Goal: Task Accomplishment & Management: Complete application form

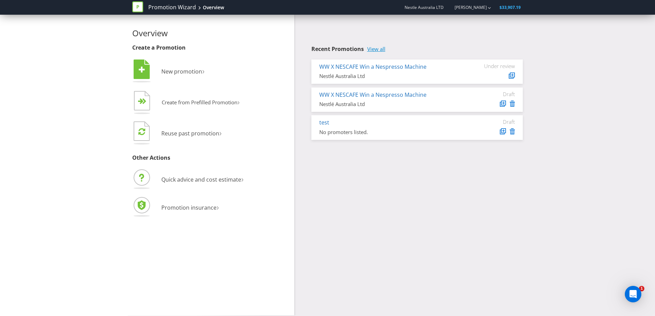
click at [376, 49] on link "View all" at bounding box center [376, 49] width 18 height 6
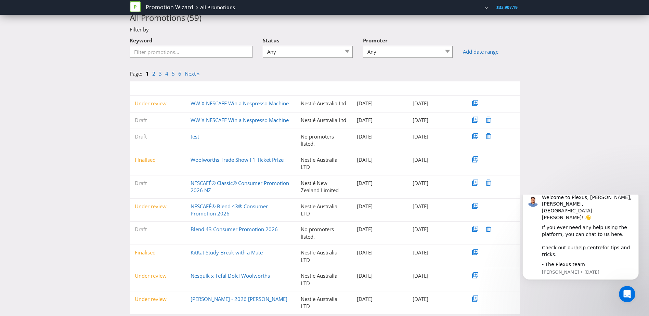
scroll to position [34, 0]
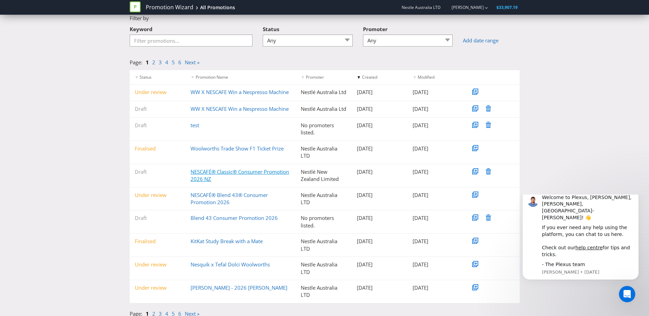
click at [236, 182] on link "NESCAFÉ® Classic® Consumer Promotion 2026 NZ" at bounding box center [240, 175] width 99 height 14
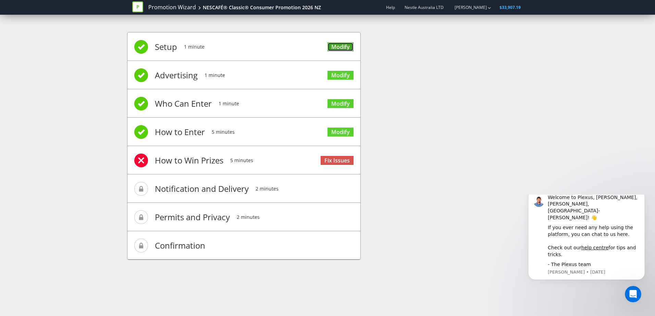
click at [338, 42] on link "Modify" at bounding box center [340, 46] width 26 height 9
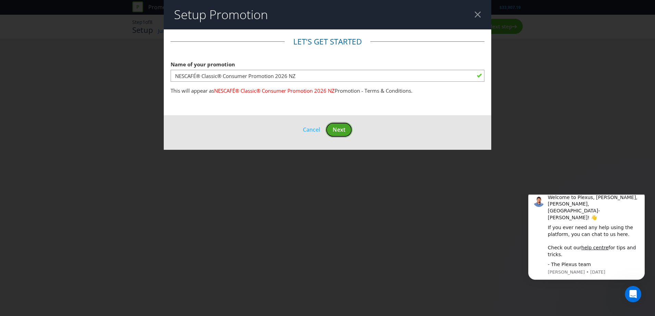
click at [341, 128] on span "Next" at bounding box center [338, 130] width 13 height 8
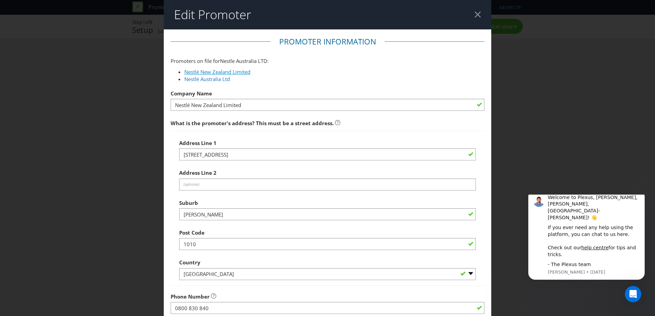
click at [234, 71] on link "Nestlé New Zealand Limited" at bounding box center [217, 71] width 66 height 7
type input "Level 3, Buildings [STREET_ADDRESS]"
type input "[GEOGRAPHIC_DATA], [GEOGRAPHIC_DATA]"
type input "[DOMAIN_NAME][EMAIL_ADDRESS][DOMAIN_NAME]"
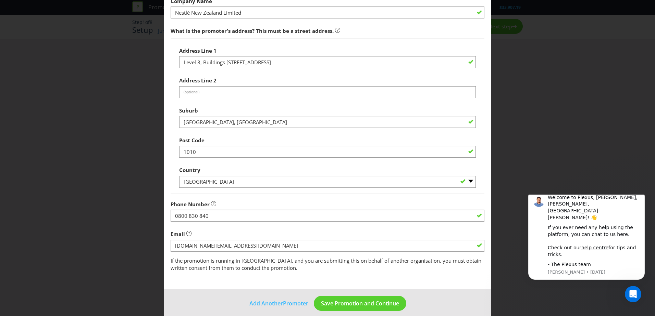
scroll to position [100, 0]
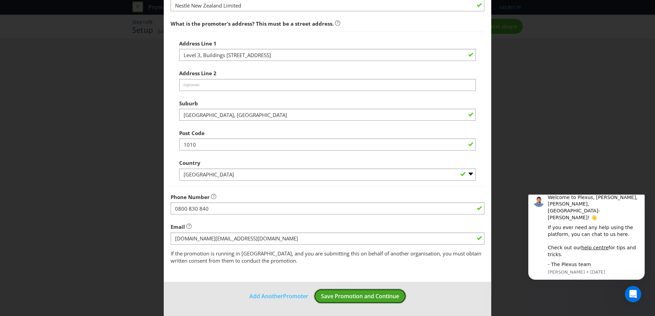
click at [382, 300] on button "Save Promotion and Continue" at bounding box center [360, 296] width 92 height 15
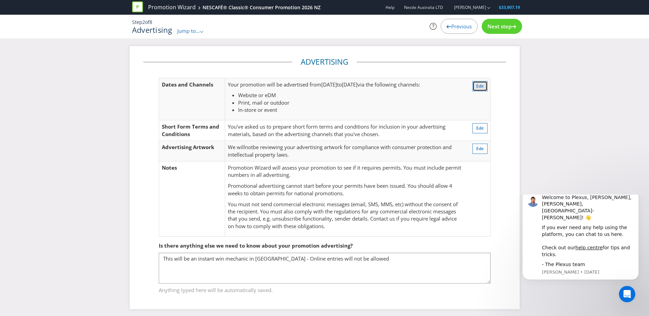
click at [481, 86] on span "Edit" at bounding box center [481, 86] width 8 height 6
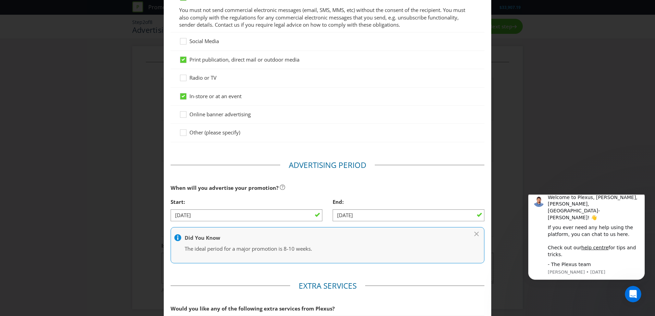
scroll to position [139, 0]
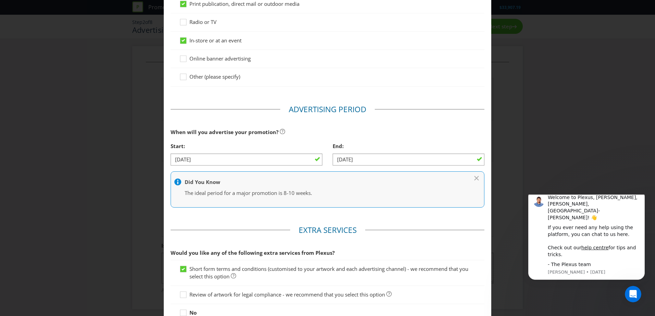
drag, startPoint x: 254, startPoint y: 166, endPoint x: 253, endPoint y: 162, distance: 3.8
click at [254, 166] on div at bounding box center [246, 165] width 152 height 1
click at [205, 161] on input "[DATE]" at bounding box center [246, 160] width 152 height 12
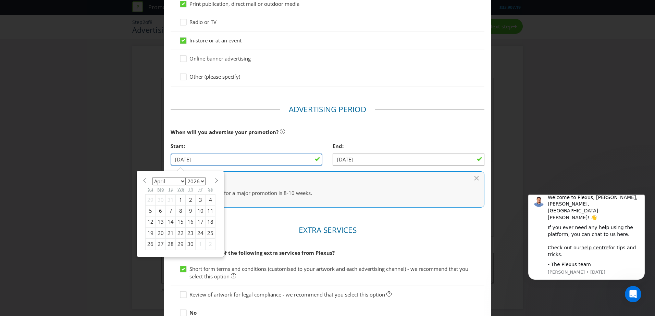
click at [179, 162] on input "[DATE]" at bounding box center [246, 160] width 152 height 12
click at [217, 182] on div "January February March April May June July August September October November [D…" at bounding box center [180, 214] width 87 height 85
click at [215, 182] on span at bounding box center [216, 180] width 5 height 5
select select "4"
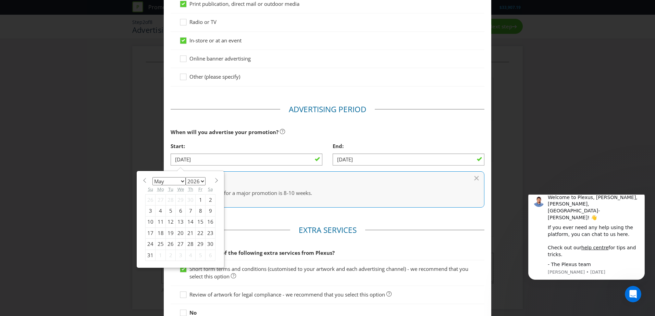
click at [159, 233] on div "18" at bounding box center [160, 233] width 10 height 11
type input "[DATE]"
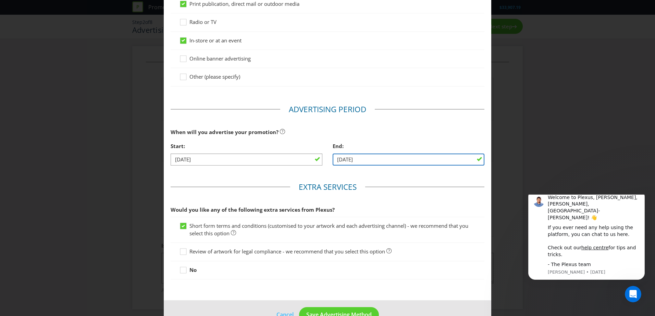
click at [358, 159] on input "[DATE]" at bounding box center [408, 160] width 152 height 12
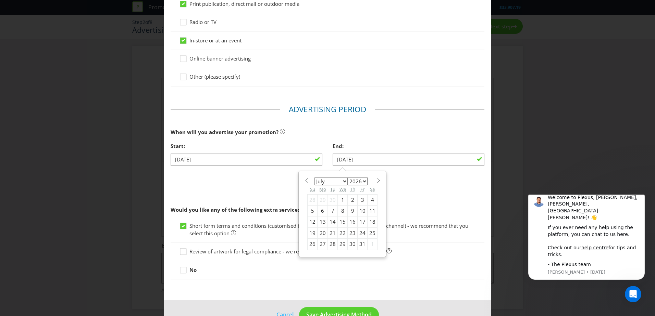
click at [376, 182] on span at bounding box center [378, 180] width 5 height 5
select select "7"
click at [309, 244] on div "23" at bounding box center [312, 244] width 10 height 11
type input "[DATE]"
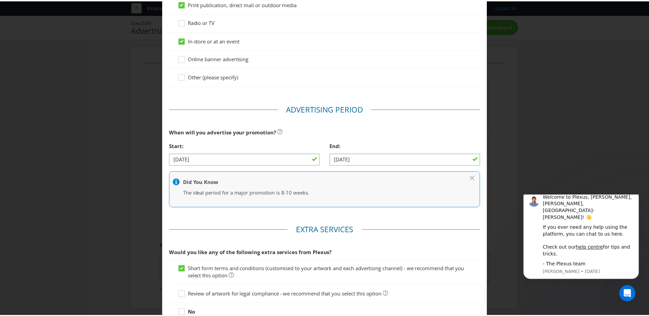
scroll to position [201, 0]
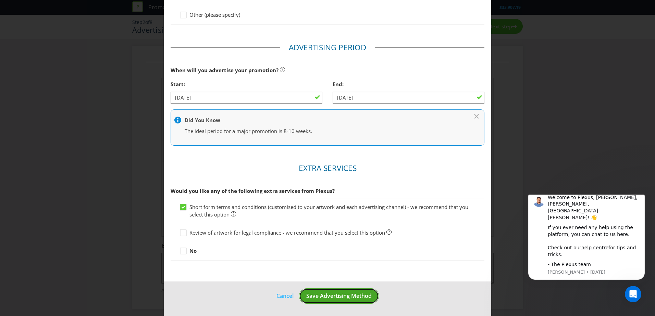
click at [351, 294] on span "Save Advertising Method" at bounding box center [338, 296] width 65 height 8
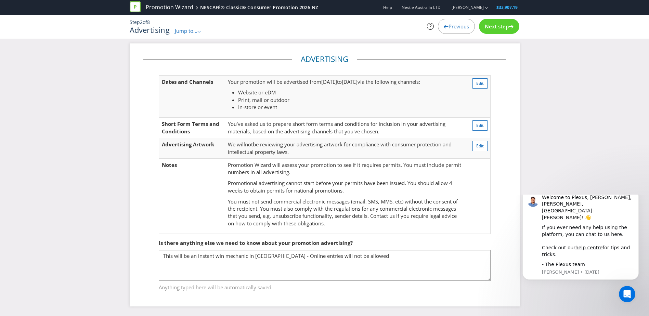
scroll to position [3, 0]
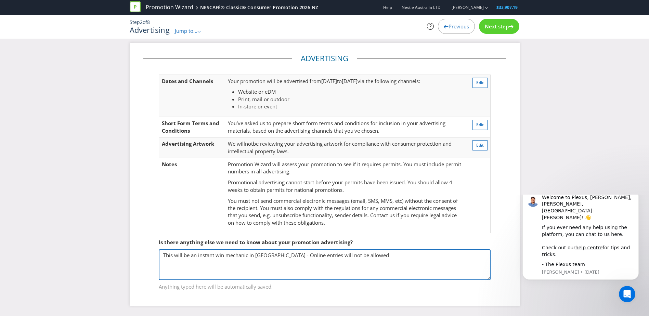
click at [340, 264] on textarea "This will be an instant win mechanic in [GEOGRAPHIC_DATA] - Online entries will…" at bounding box center [325, 265] width 332 height 31
click at [369, 258] on textarea "This will be an instant win mechanic in [GEOGRAPHIC_DATA] - Online entries will…" at bounding box center [325, 265] width 332 height 31
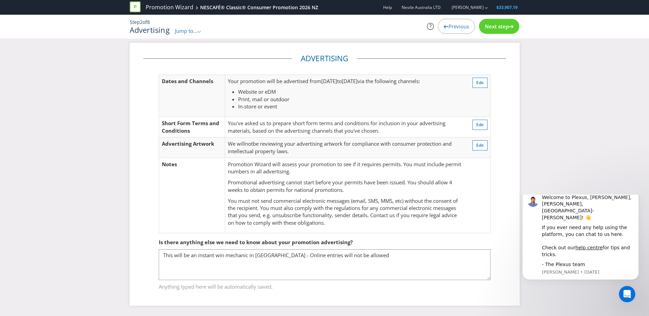
click at [509, 31] on div "Next step" at bounding box center [499, 26] width 40 height 15
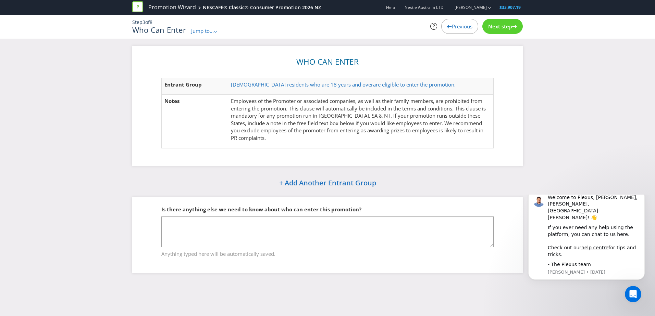
click at [317, 129] on p "Employees of the Promoter or associated companies, as well as their family memb…" at bounding box center [361, 120] width 260 height 44
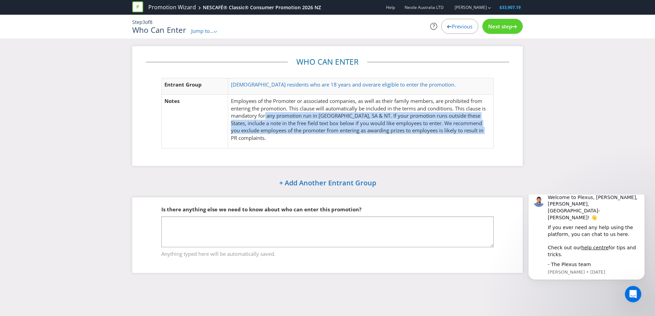
drag, startPoint x: 319, startPoint y: 144, endPoint x: 265, endPoint y: 115, distance: 61.9
click at [265, 115] on td "Employees of the Promoter or associated companies, as well as their family memb…" at bounding box center [360, 121] width 265 height 53
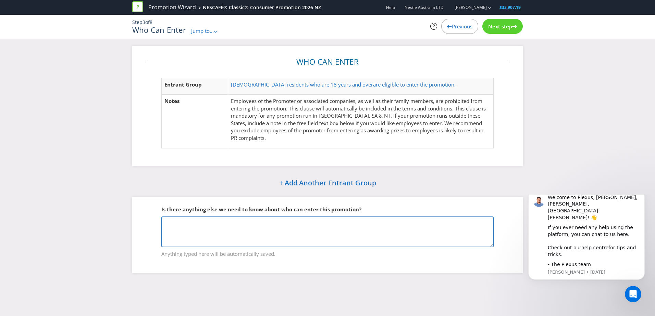
click at [230, 236] on textarea at bounding box center [327, 232] width 332 height 31
type textarea "can you remove references to AU states"
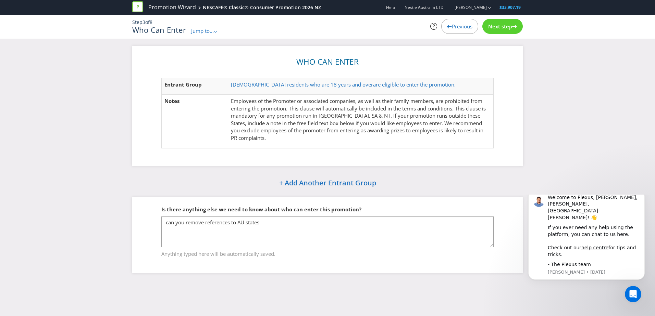
click at [503, 27] on span "Next step" at bounding box center [500, 26] width 24 height 7
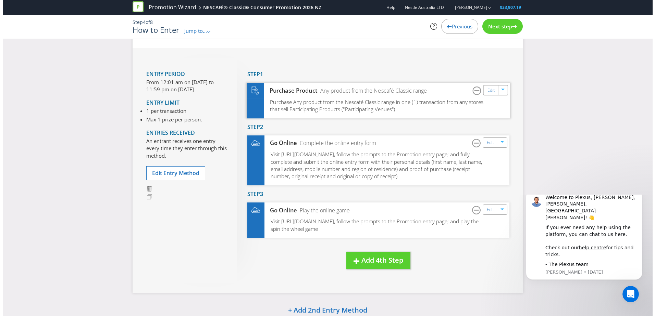
scroll to position [68, 0]
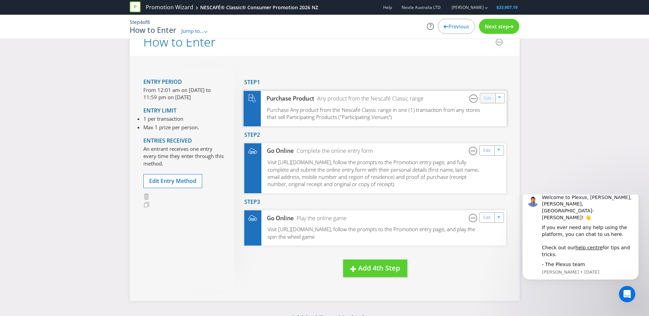
click at [491, 99] on link "Edit" at bounding box center [487, 98] width 7 height 8
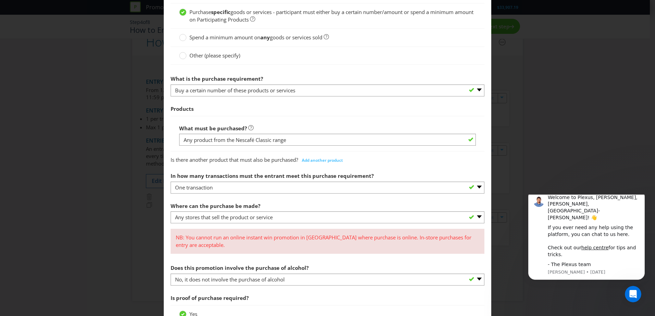
scroll to position [240, 0]
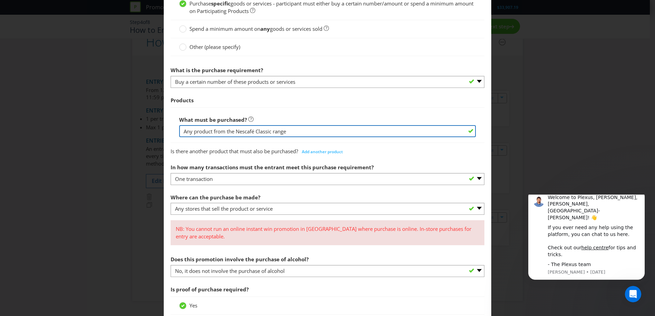
click at [290, 128] on input "Any product from the Nescafé Classic range" at bounding box center [327, 131] width 296 height 12
type input "Any product from the Nescafé Classic range (100g, 170g, 360g)"
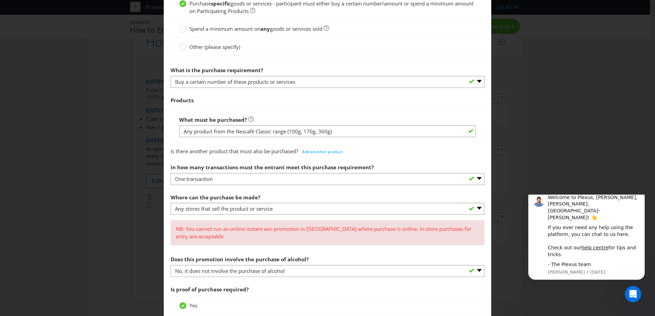
click at [390, 156] on div "Is there another product that must also be purchased? Add another product" at bounding box center [327, 150] width 314 height 14
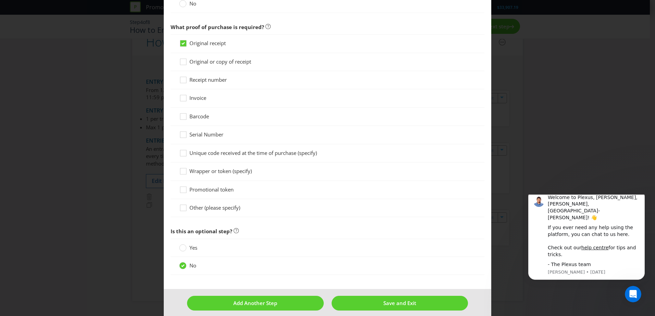
scroll to position [566, 0]
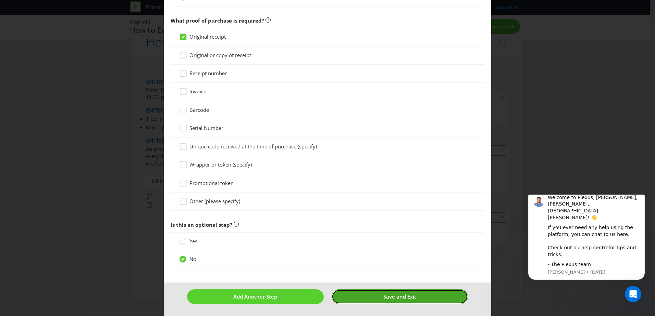
click at [359, 301] on button "Save and Exit" at bounding box center [399, 297] width 137 height 15
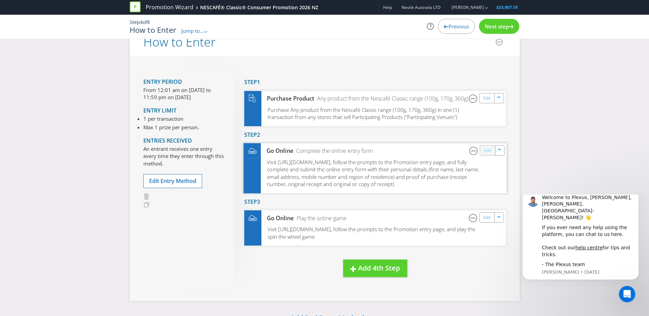
click at [488, 152] on link "Edit" at bounding box center [487, 151] width 7 height 8
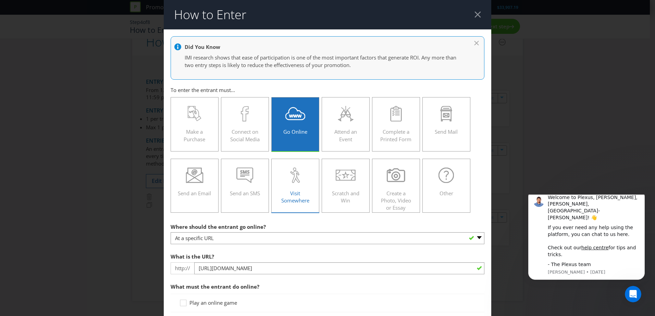
scroll to position [34, 0]
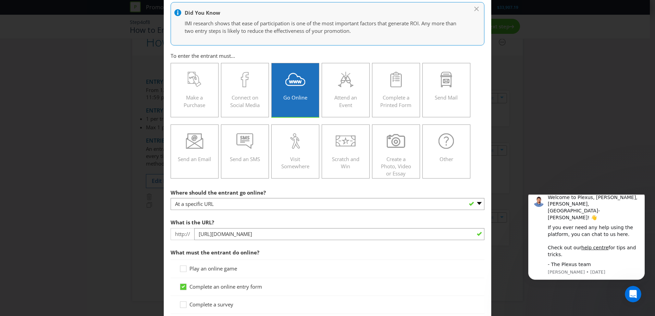
click at [473, 6] on icon at bounding box center [476, 7] width 7 height 3
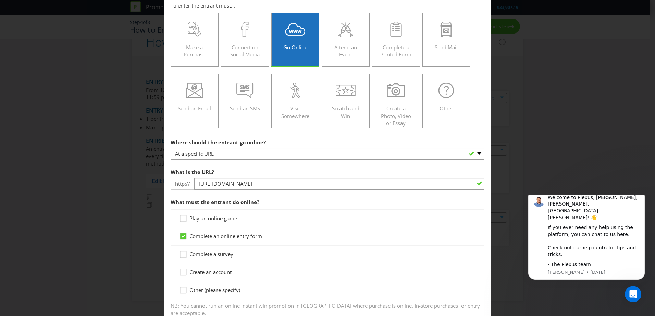
scroll to position [0, 0]
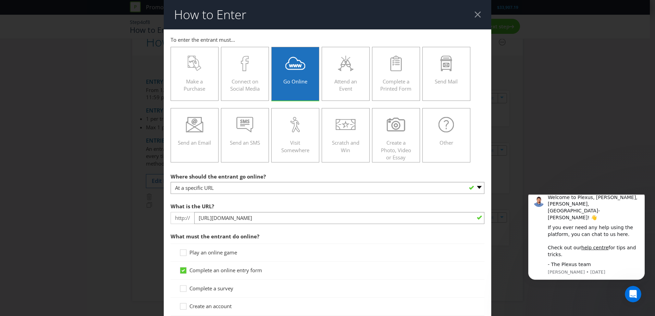
click at [474, 17] on div at bounding box center [477, 14] width 7 height 7
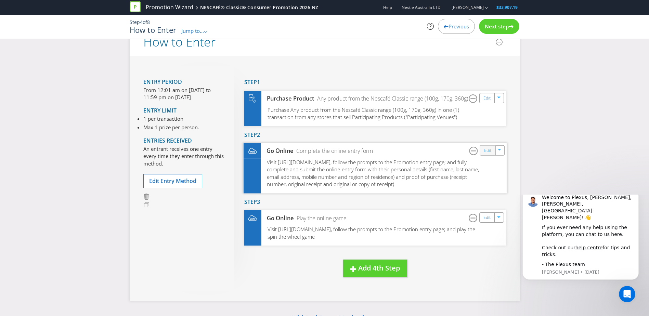
click at [490, 154] on link "Edit" at bounding box center [487, 151] width 7 height 8
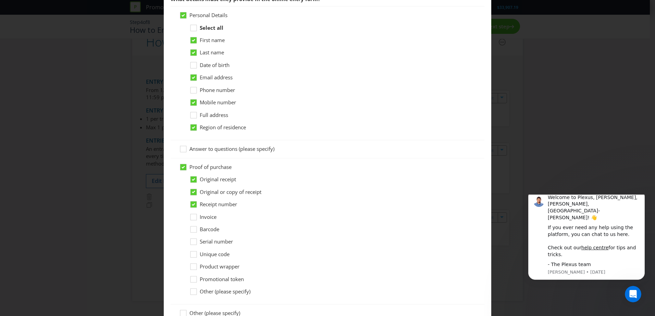
scroll to position [411, 0]
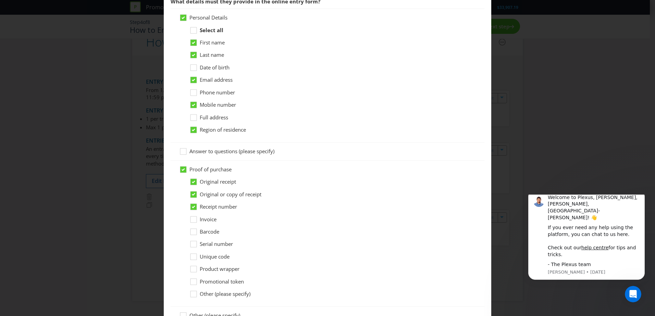
click at [255, 148] on span "Answer to questions (please specify)" at bounding box center [231, 151] width 85 height 7
click at [0, 0] on input "Answer to questions (please specify)" at bounding box center [0, 0] width 0 height 0
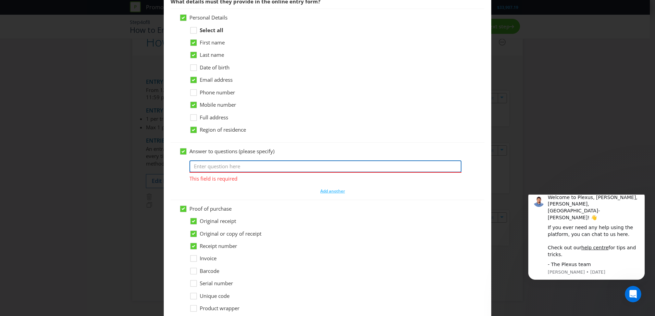
click at [249, 161] on input "text" at bounding box center [325, 167] width 272 height 12
type input "W"
type input "Did you purchase instore?"
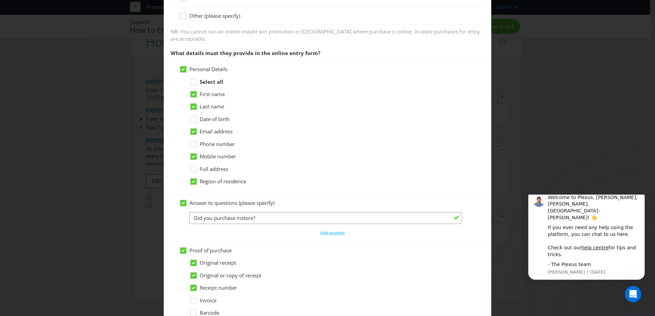
scroll to position [342, 0]
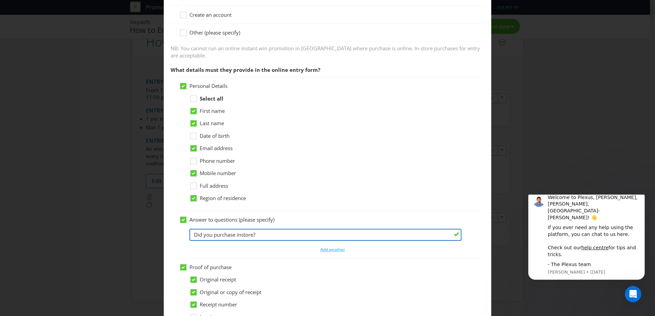
click at [268, 229] on input "Did you purchase instore?" at bounding box center [325, 235] width 272 height 12
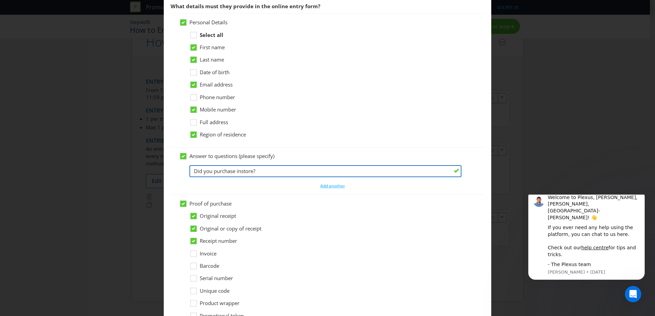
scroll to position [372, 0]
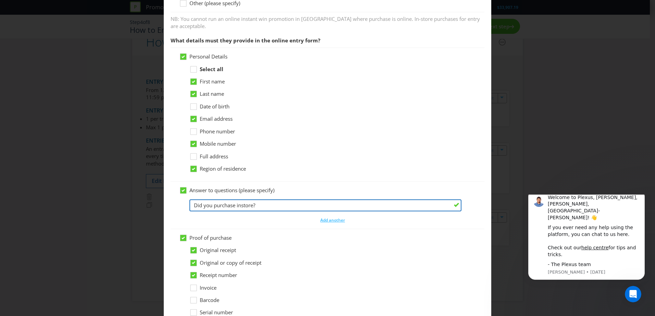
click at [291, 200] on input "Did you purchase instore?" at bounding box center [325, 206] width 272 height 12
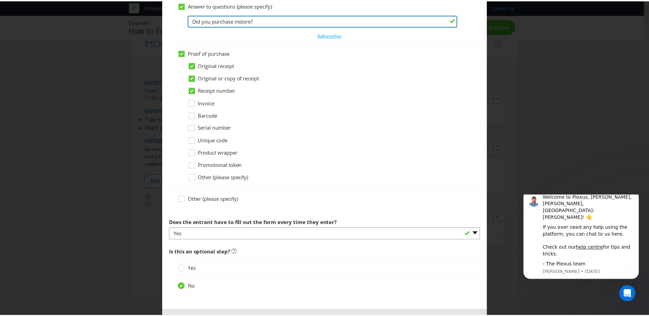
scroll to position [577, 0]
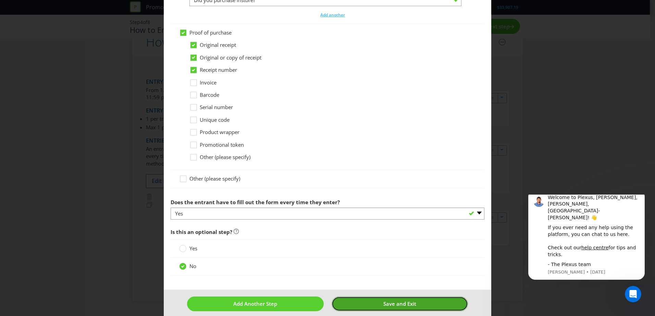
click at [363, 297] on button "Save and Exit" at bounding box center [399, 304] width 137 height 15
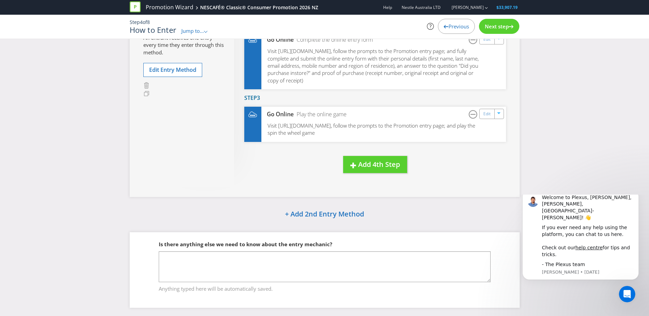
scroll to position [190, 0]
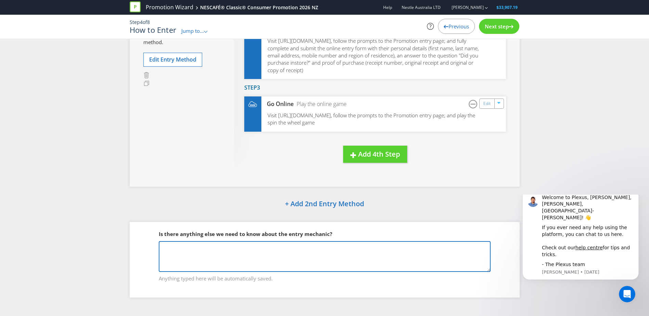
click at [268, 261] on textarea at bounding box center [325, 256] width 332 height 31
click at [292, 248] on textarea "Only instore purchases are valid as per NZ regulations" at bounding box center [325, 256] width 332 height 31
type textarea "Only instore purchases are valid as per NZ regulations"
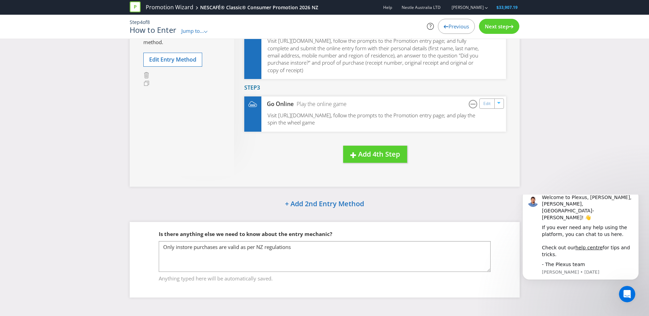
click at [504, 184] on div "Entry Period From 12:01 am on [DATE] to 11:59 pm on [DATE] Entry Limit 1 per tr…" at bounding box center [325, 60] width 390 height 253
click at [509, 27] on icon at bounding box center [511, 26] width 5 height 3
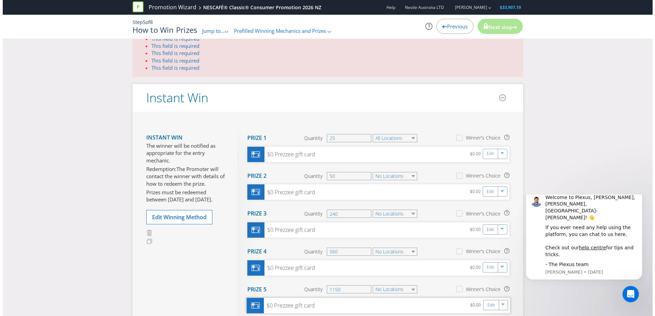
scroll to position [87, 0]
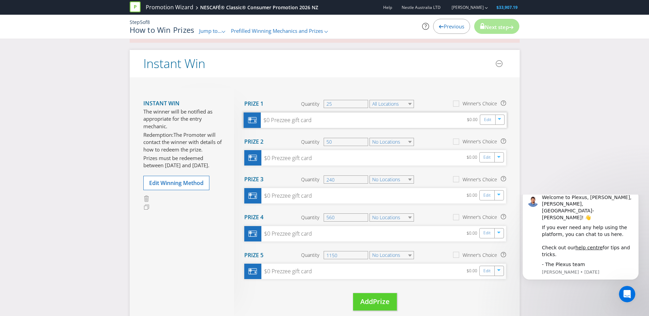
click at [272, 121] on div "$0 Prezzee gift card" at bounding box center [286, 120] width 51 height 8
click at [290, 117] on div "$0 Prezzee gift card" at bounding box center [286, 120] width 51 height 8
click at [494, 118] on div "Edit" at bounding box center [487, 120] width 15 height 10
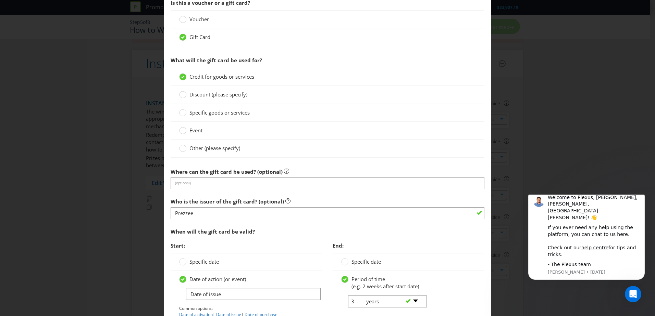
scroll to position [324, 0]
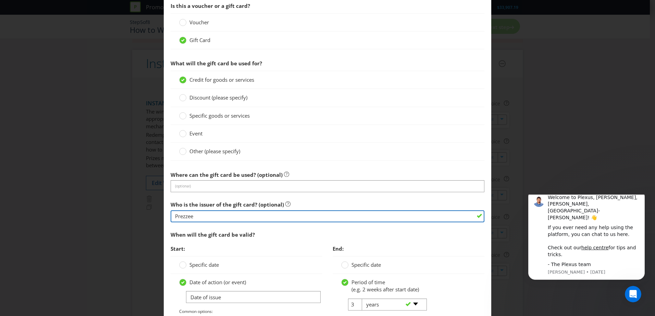
drag, startPoint x: 254, startPoint y: 213, endPoint x: 88, endPoint y: 205, distance: 165.9
click at [88, 205] on div "Edit Prize [GEOGRAPHIC_DATA] Please select the prize type Product Voucher or Gi…" at bounding box center [327, 158] width 655 height 316
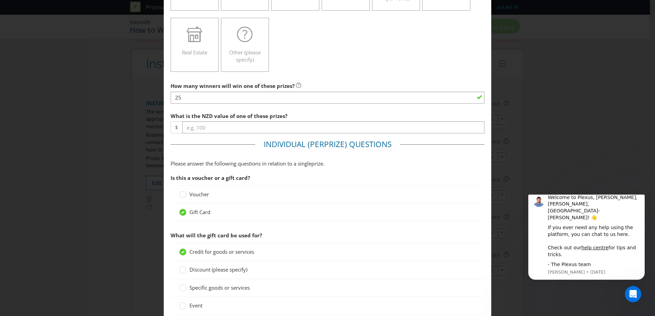
scroll to position [119, 0]
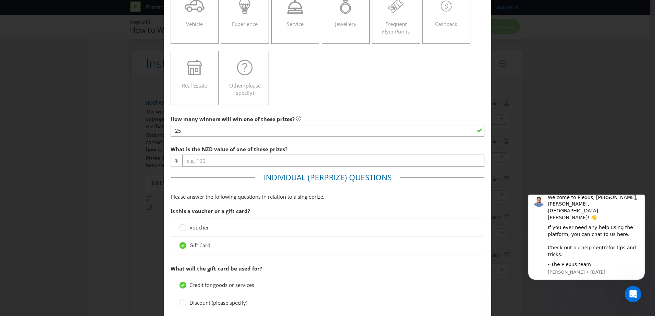
type input "True Rewards"
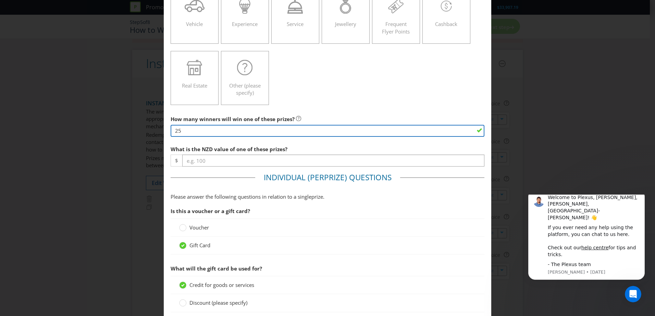
drag, startPoint x: 220, startPoint y: 134, endPoint x: 139, endPoint y: 125, distance: 81.7
click at [139, 125] on div "Edit Prize [GEOGRAPHIC_DATA] Please select the prize type Product Voucher or Gi…" at bounding box center [327, 158] width 655 height 316
type input "155"
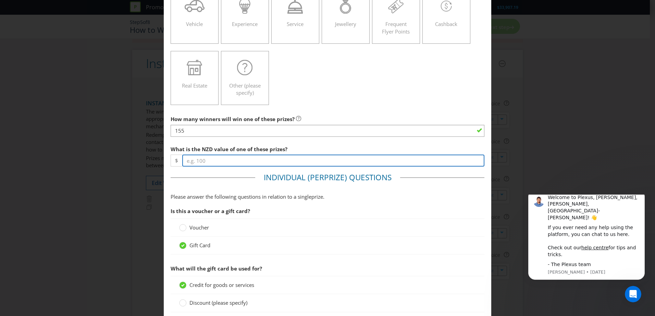
click at [201, 162] on input "number" at bounding box center [333, 161] width 302 height 12
type input "50"
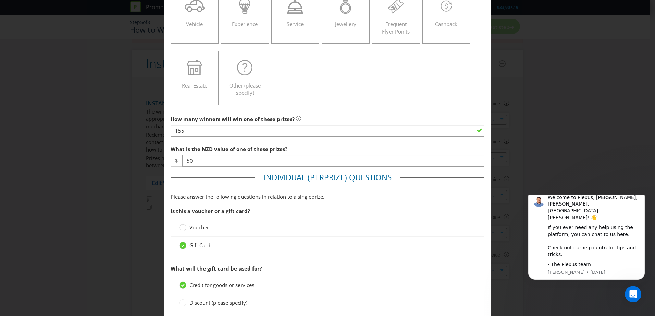
click at [315, 177] on span "Individual (Per" at bounding box center [294, 177] width 60 height 11
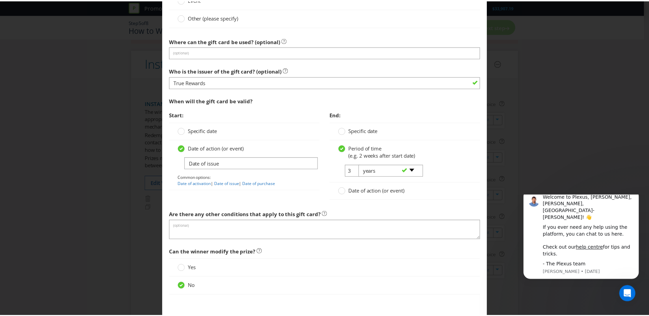
scroll to position [495, 0]
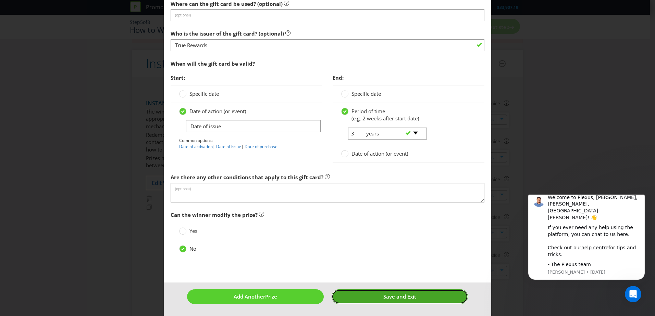
click at [363, 295] on button "Save and Exit" at bounding box center [399, 297] width 137 height 15
type input "155"
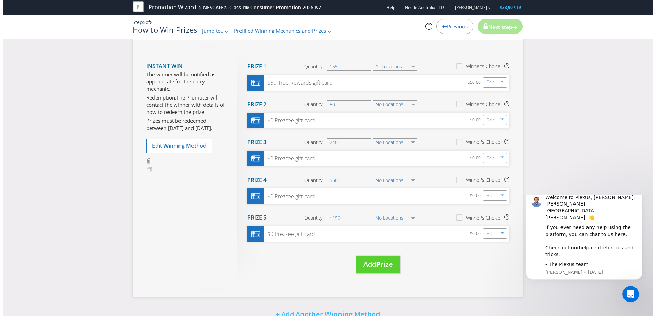
scroll to position [156, 0]
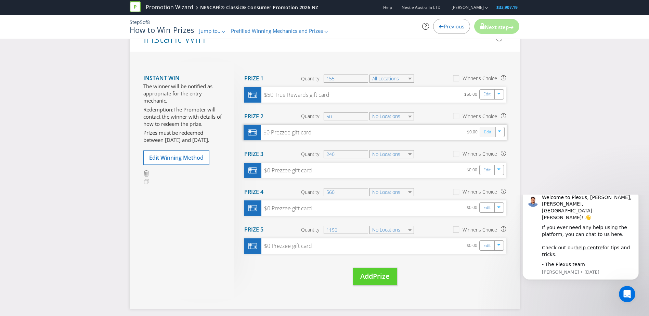
click at [488, 134] on link "Edit" at bounding box center [487, 132] width 7 height 8
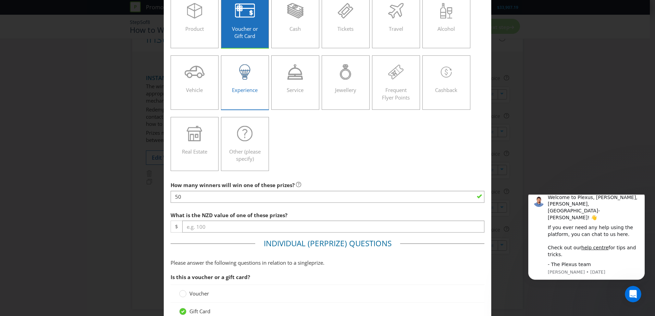
scroll to position [171, 0]
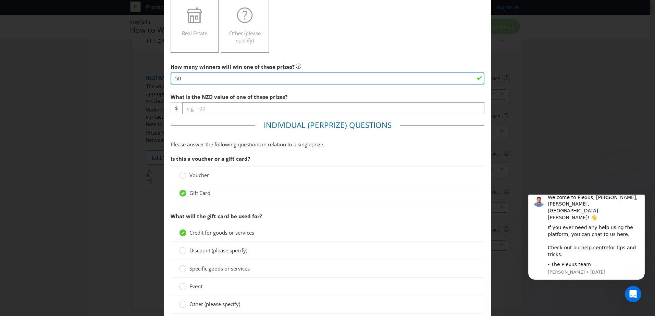
drag, startPoint x: 203, startPoint y: 83, endPoint x: 149, endPoint y: 78, distance: 53.9
click at [149, 78] on div "Edit Prize [GEOGRAPHIC_DATA] Please select the prize type Product Voucher or Gi…" at bounding box center [327, 158] width 655 height 316
type input "1"
type input "60"
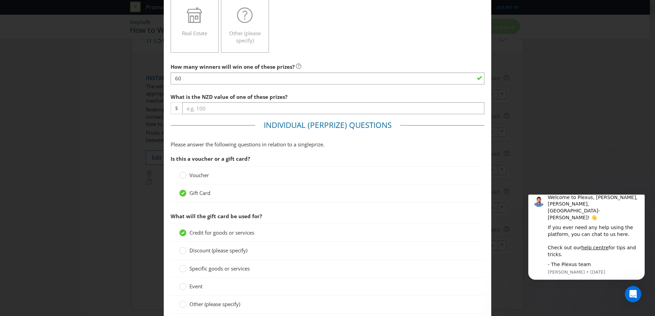
click at [219, 115] on div at bounding box center [327, 114] width 314 height 1
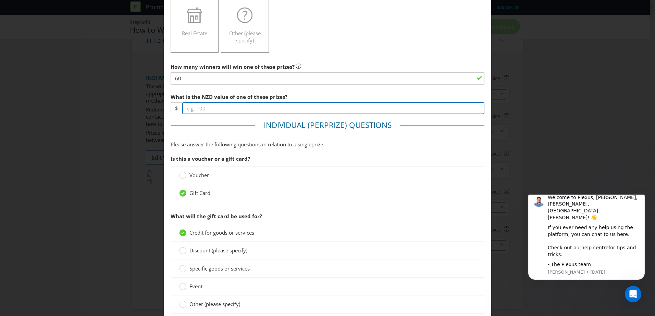
click at [224, 110] on input "number" at bounding box center [333, 108] width 302 height 12
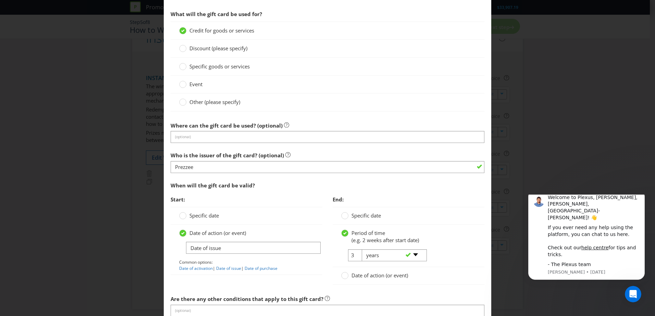
scroll to position [377, 0]
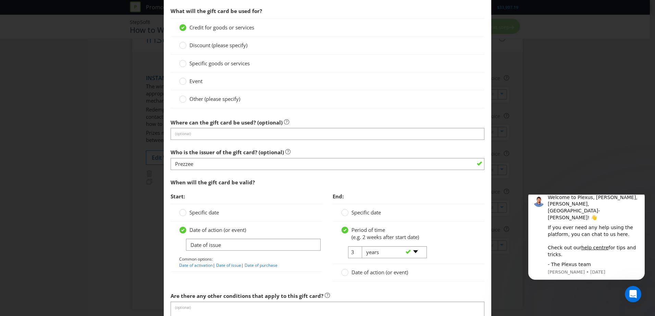
type input "100"
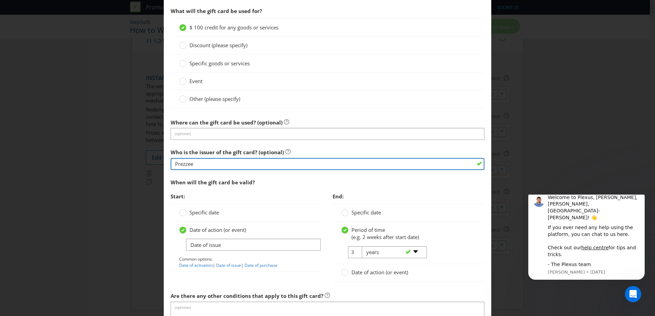
drag, startPoint x: 233, startPoint y: 167, endPoint x: 157, endPoint y: 169, distance: 76.1
click at [157, 169] on div "Edit Prize [GEOGRAPHIC_DATA] Please select the prize type Product Voucher or Gi…" at bounding box center [327, 158] width 655 height 316
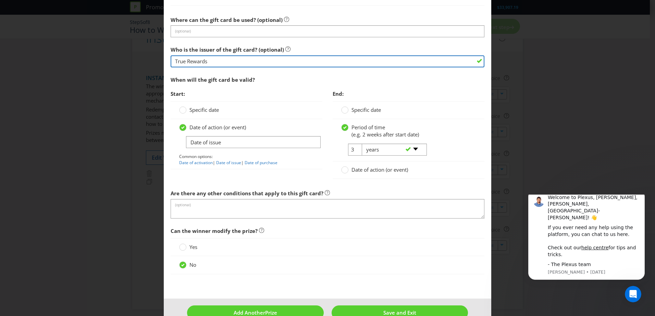
scroll to position [495, 0]
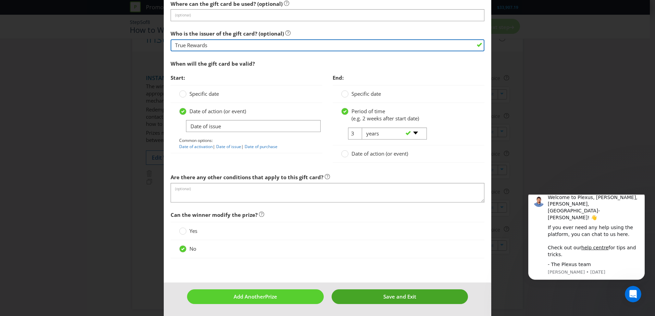
type input "True Rewards"
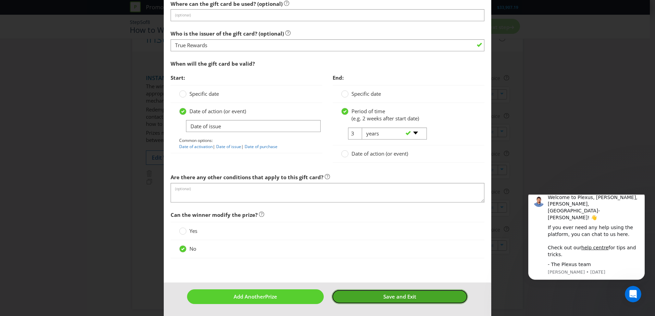
click at [397, 302] on button "Save and Exit" at bounding box center [399, 297] width 137 height 15
type input "60"
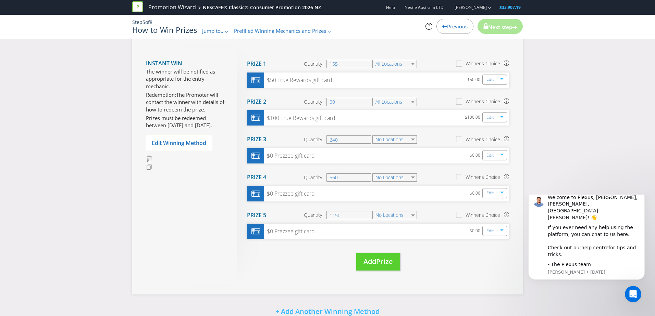
scroll to position [141, 0]
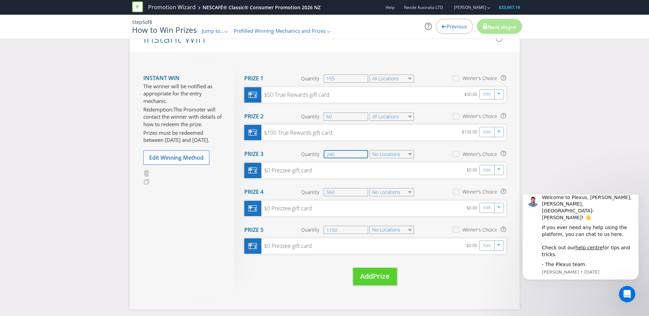
click at [354, 155] on input "240" at bounding box center [346, 154] width 45 height 8
click at [488, 173] on link "Edit" at bounding box center [487, 170] width 7 height 8
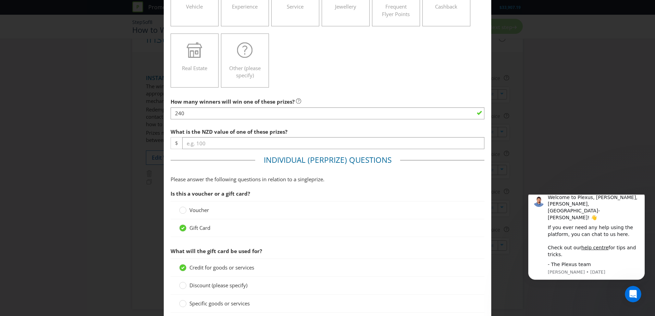
scroll to position [137, 0]
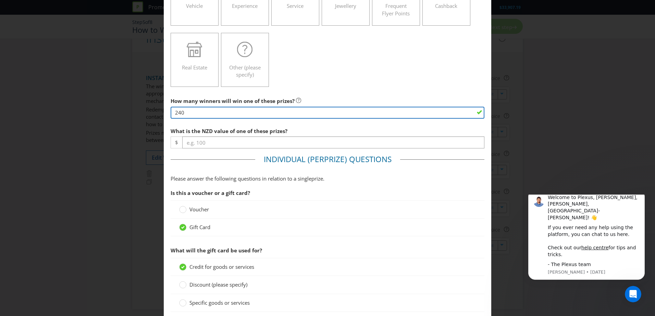
drag, startPoint x: 205, startPoint y: 116, endPoint x: 140, endPoint y: 119, distance: 64.8
click at [140, 119] on div "Edit Prize [GEOGRAPHIC_DATA] Please select the prize type Product Voucher or Gi…" at bounding box center [327, 158] width 655 height 316
type input "25"
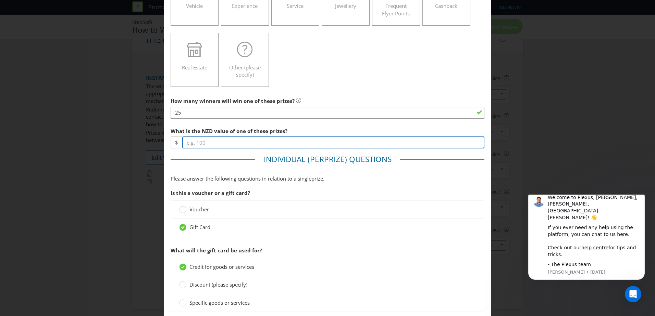
click at [216, 144] on input "number" at bounding box center [333, 143] width 302 height 12
type input "250"
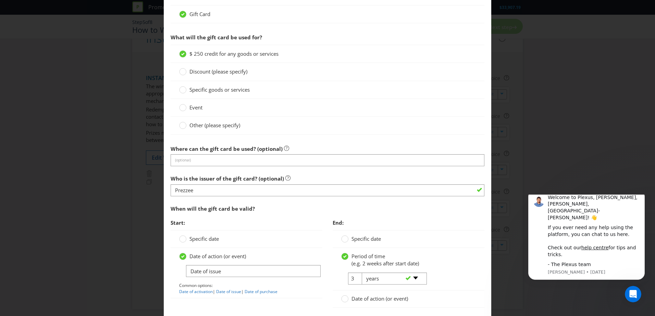
scroll to position [411, 0]
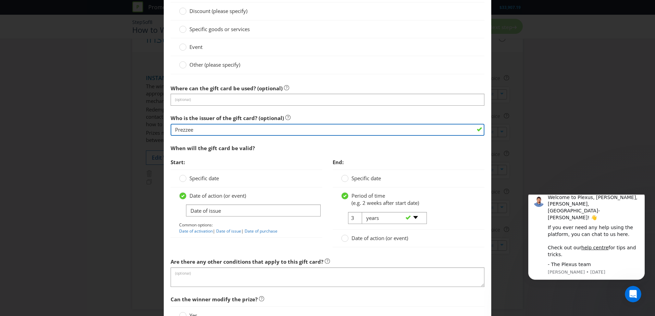
drag, startPoint x: 206, startPoint y: 133, endPoint x: 74, endPoint y: 113, distance: 133.3
click at [76, 113] on div "Edit Prize [GEOGRAPHIC_DATA] Please select the prize type Product Voucher or Gi…" at bounding box center [327, 158] width 655 height 316
type input "True Rewards"
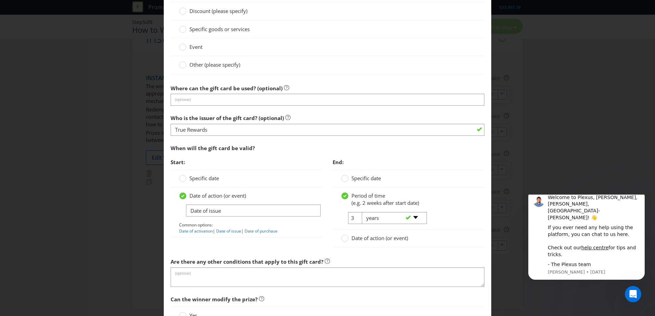
click at [311, 142] on div "When will the gift card be valid?" at bounding box center [327, 148] width 314 height 14
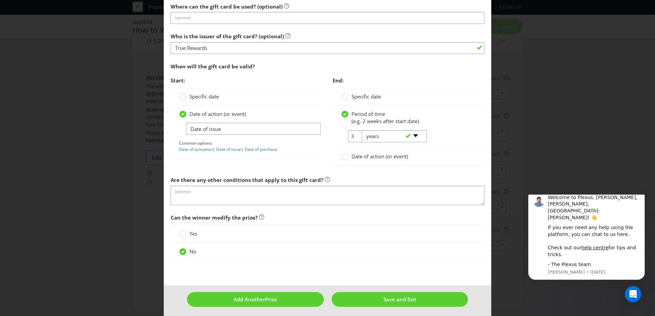
scroll to position [495, 0]
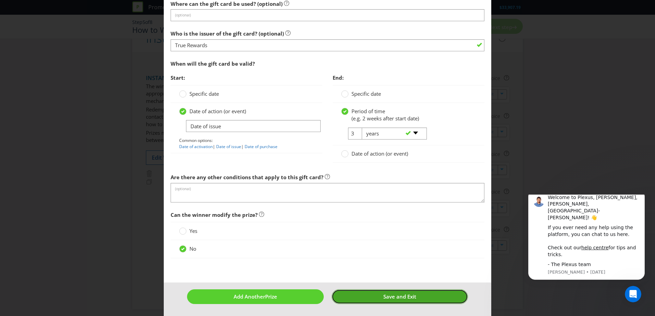
click at [356, 299] on button "Save and Exit" at bounding box center [399, 297] width 137 height 15
type input "25"
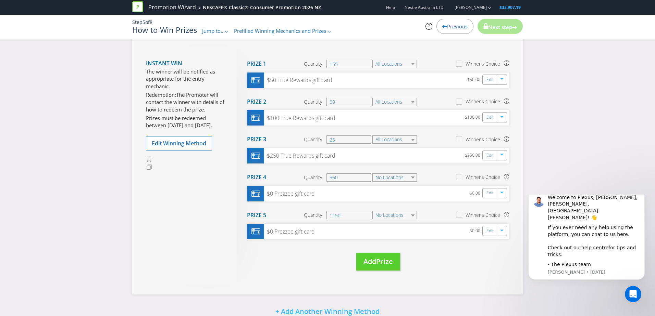
scroll to position [126, 0]
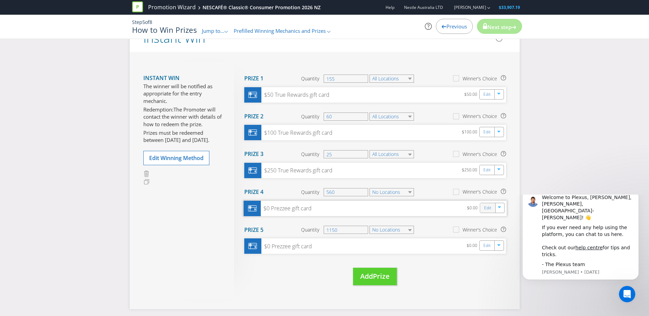
click at [484, 210] on div "Edit" at bounding box center [487, 208] width 15 height 10
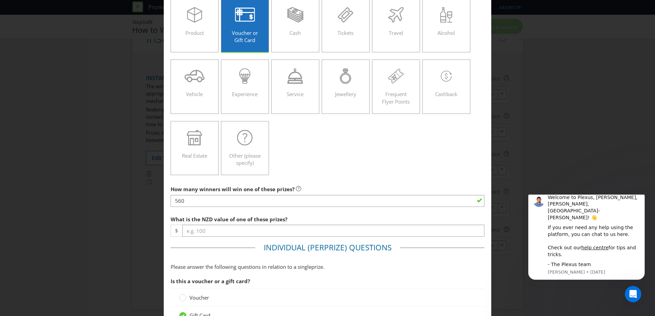
scroll to position [137, 0]
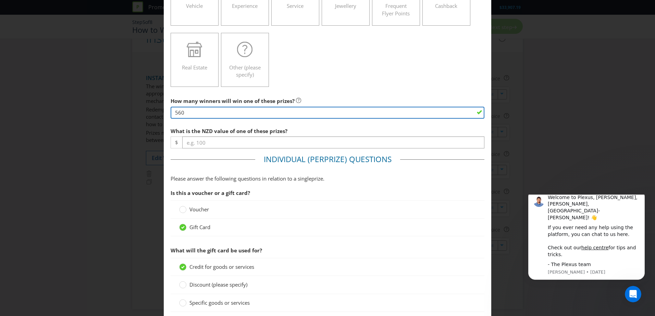
drag, startPoint x: 199, startPoint y: 115, endPoint x: 117, endPoint y: 113, distance: 81.9
click at [117, 113] on div "Edit Prize [GEOGRAPHIC_DATA] Please select the prize type Product Voucher or Gi…" at bounding box center [327, 158] width 655 height 316
type input "10"
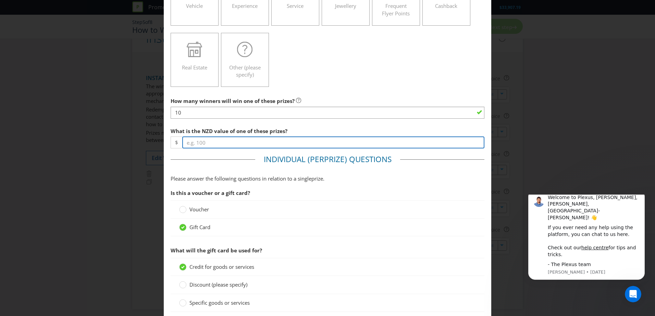
click at [191, 140] on input "number" at bounding box center [333, 143] width 302 height 12
type input "500"
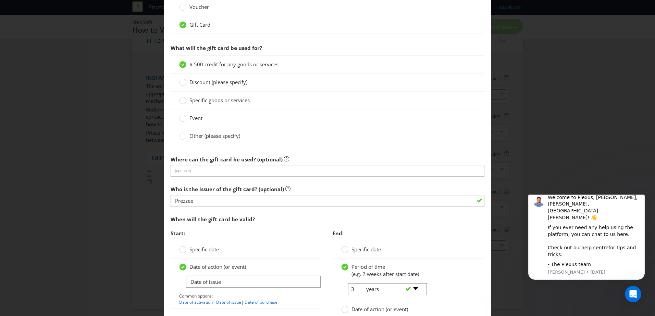
scroll to position [342, 0]
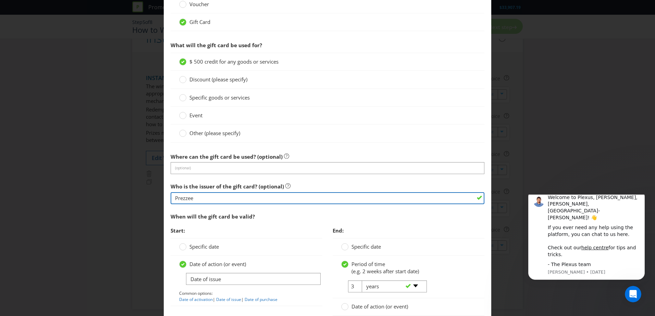
drag, startPoint x: 224, startPoint y: 193, endPoint x: 87, endPoint y: 180, distance: 137.2
click at [88, 180] on div "Edit Prize [GEOGRAPHIC_DATA] Please select the prize type Product Voucher or Gi…" at bounding box center [327, 158] width 655 height 316
type input "True Rewards"
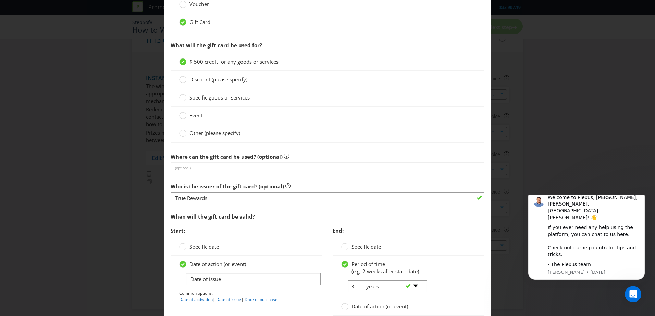
click at [277, 226] on span "Start:" at bounding box center [246, 231] width 152 height 14
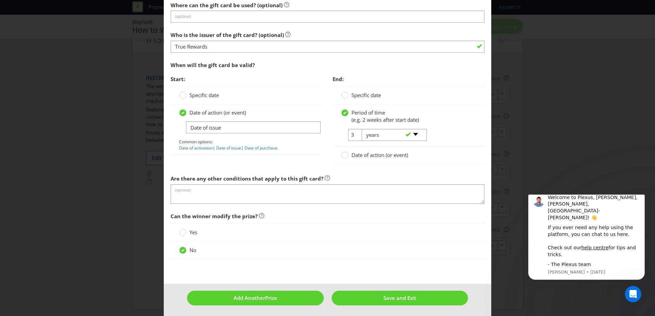
scroll to position [495, 0]
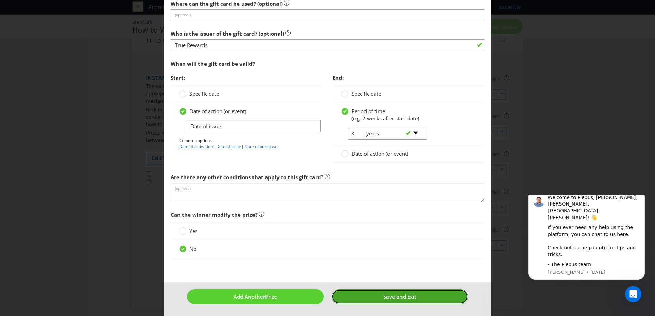
click at [408, 304] on button "Save and Exit" at bounding box center [399, 297] width 137 height 15
type input "10"
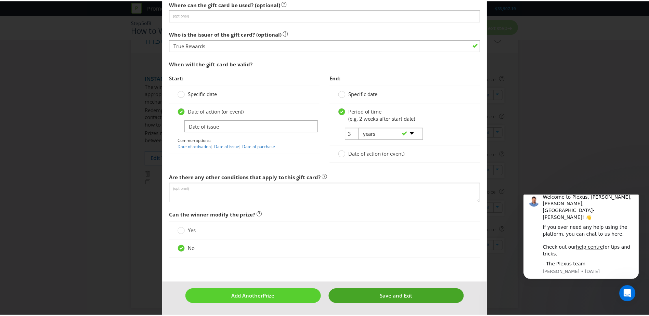
scroll to position [112, 0]
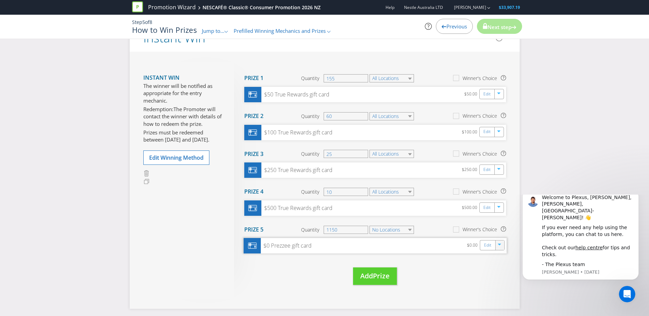
click at [499, 242] on div "button" at bounding box center [500, 244] width 7 height 7
click at [498, 268] on link "Delete" at bounding box center [495, 269] width 15 height 7
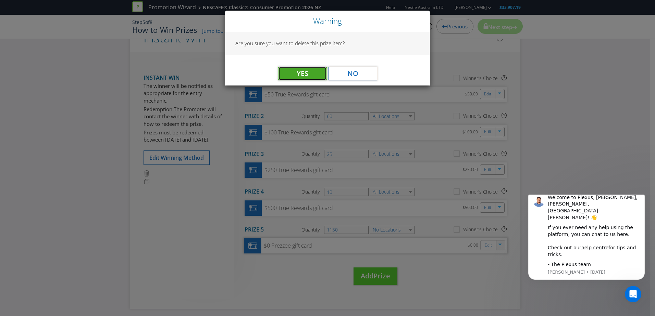
click at [298, 75] on span "Yes" at bounding box center [302, 73] width 12 height 9
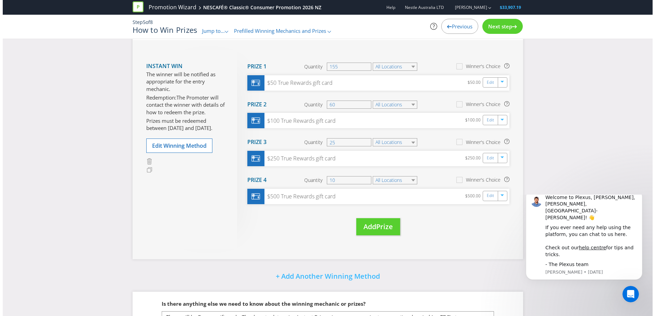
scroll to position [43, 0]
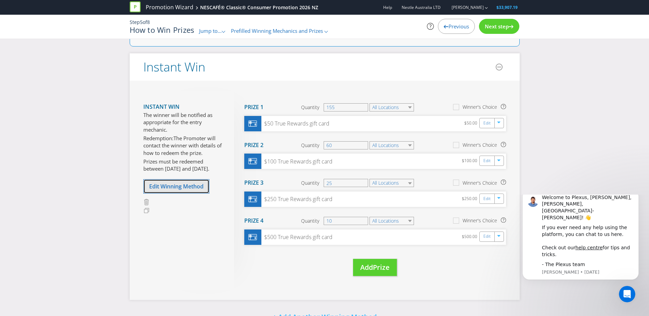
click at [177, 183] on span "Edit Winning Method" at bounding box center [176, 187] width 54 height 8
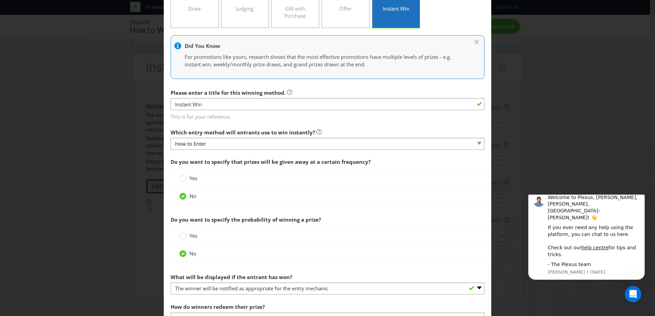
scroll to position [68, 0]
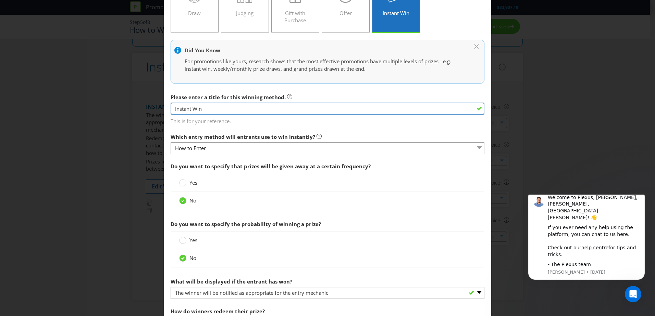
click at [261, 111] on input "Instant Win" at bounding box center [327, 109] width 314 height 12
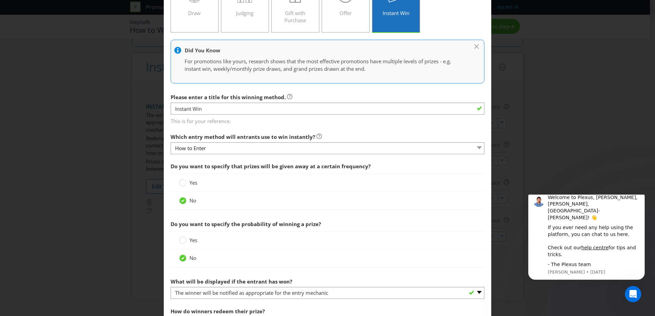
click at [309, 92] on div "Please enter a title for this winning method. Instant Win This is for your refe…" at bounding box center [327, 107] width 314 height 35
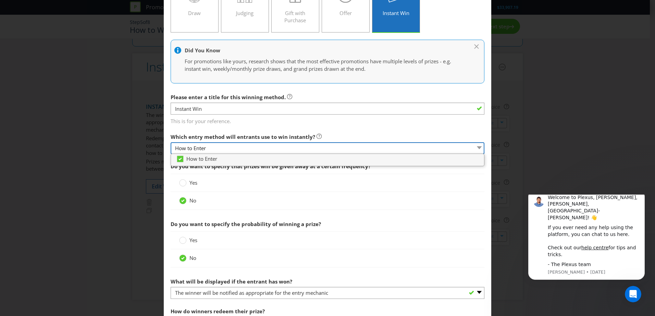
click at [271, 152] on select "How to Enter" at bounding box center [327, 148] width 314 height 12
click at [274, 149] on select "How to Enter" at bounding box center [327, 148] width 314 height 12
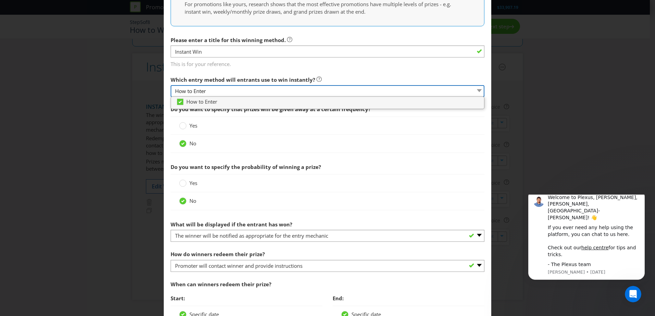
scroll to position [137, 0]
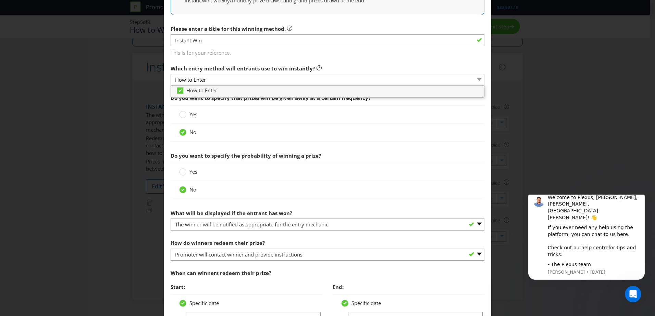
click at [312, 145] on div at bounding box center [327, 143] width 314 height 3
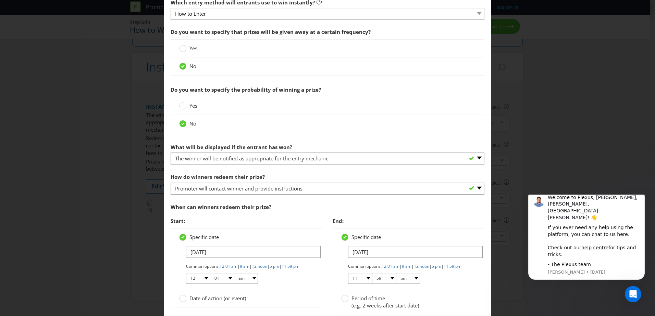
scroll to position [205, 0]
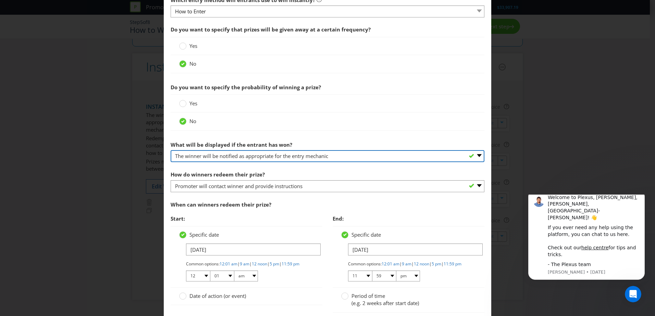
click at [306, 159] on select "-- Please select -- The winner will be notified as appropriate for the entry me…" at bounding box center [327, 156] width 314 height 12
click at [307, 157] on select "-- Please select -- The winner will be notified as appropriate for the entry me…" at bounding box center [327, 156] width 314 height 12
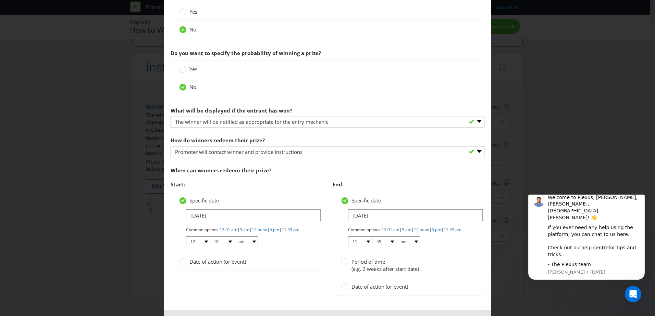
click at [302, 159] on section "Do you want to specify that prizes will be given away at a certain frequency? Y…" at bounding box center [327, 145] width 314 height 315
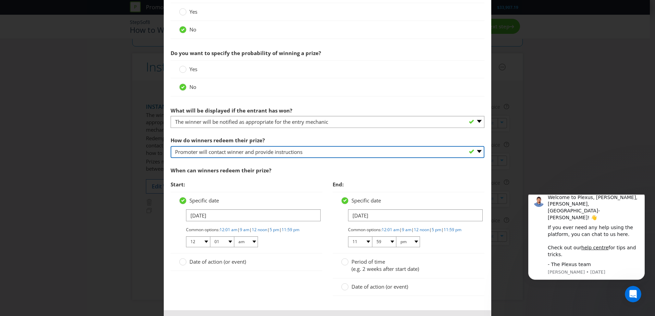
click at [304, 154] on select "-- Please select -- Present winning message to venue staff Follow instructions …" at bounding box center [327, 152] width 314 height 12
click at [306, 152] on select "-- Please select -- Present winning message to venue staff Follow instructions …" at bounding box center [327, 152] width 314 height 12
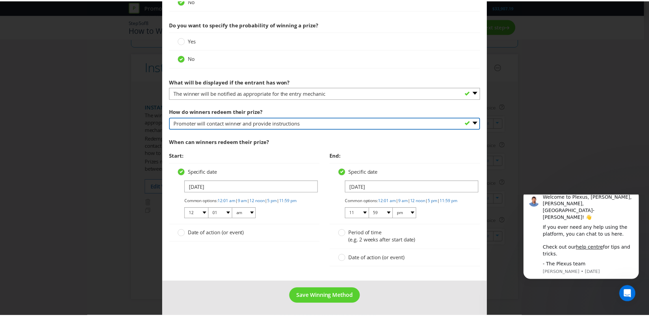
scroll to position [274, 0]
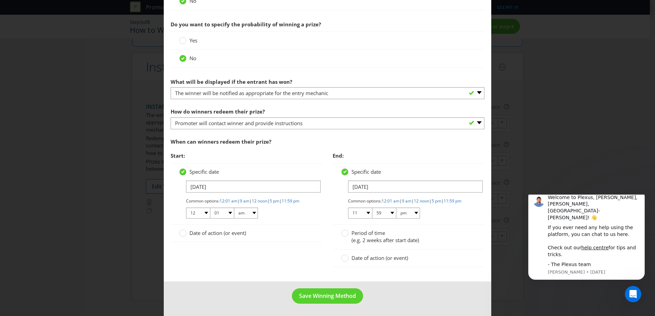
click at [200, 236] on span "Date of action (or event)" at bounding box center [217, 233] width 56 height 7
click at [0, 0] on input "Date of action (or event)" at bounding box center [0, 0] width 0 height 0
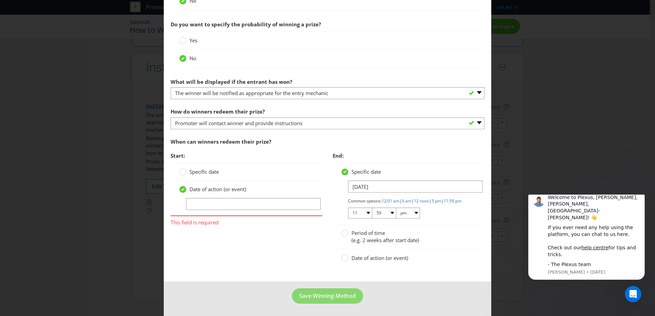
click at [210, 189] on div "Date of action (or event)" at bounding box center [246, 198] width 135 height 25
click at [206, 199] on input "text" at bounding box center [253, 204] width 135 height 12
type input "D"
click at [181, 168] on div at bounding box center [182, 169] width 3 height 3
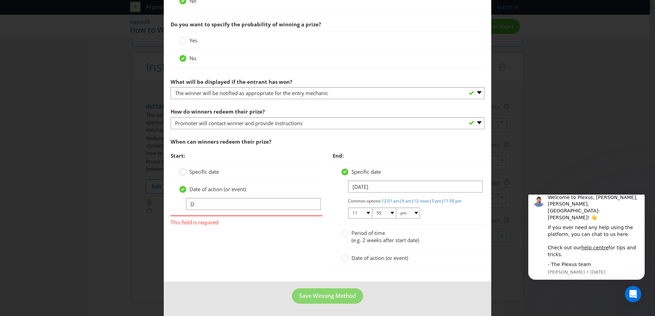
click at [0, 0] on input "Specific date" at bounding box center [0, 0] width 0 height 0
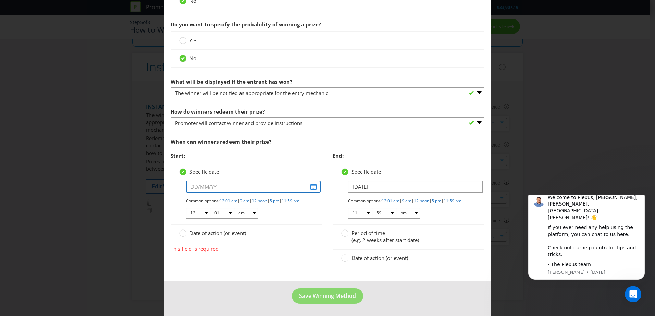
click at [313, 182] on input "text" at bounding box center [253, 187] width 135 height 12
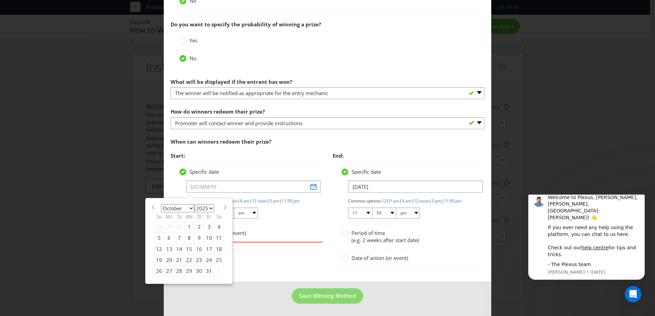
click at [205, 204] on select "2025 2026 2027 2028 2029 2030 2031 2032 2033 2034 2035" at bounding box center [204, 208] width 20 height 8
select select "2026"
click at [194, 204] on select "2025 2026 2027 2028 2029 2030 2031 2032 2033 2034 2035" at bounding box center [204, 208] width 20 height 8
click at [187, 204] on select "January February March April May June July August September October November De…" at bounding box center [177, 208] width 33 height 8
select select "4"
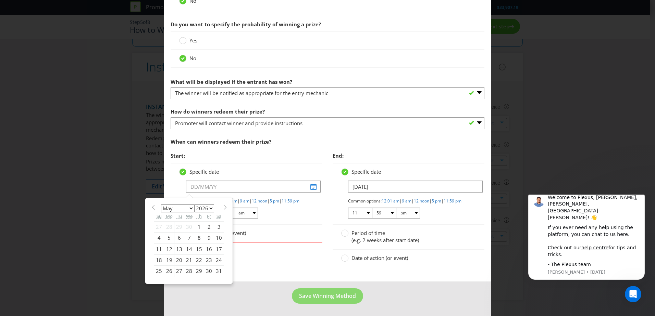
click at [161, 204] on select "January February March April May June July August September October November De…" at bounding box center [177, 208] width 33 height 8
click at [168, 255] on div "18" at bounding box center [169, 260] width 10 height 11
type input "[DATE]"
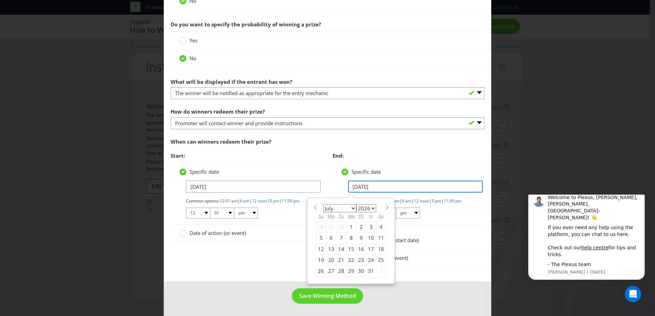
click at [372, 181] on input "[DATE]" at bounding box center [415, 187] width 135 height 12
click at [380, 204] on section "January February March April May June July August September October November [D…" at bounding box center [351, 206] width 70 height 5
click at [384, 205] on span at bounding box center [386, 207] width 5 height 5
select select "7"
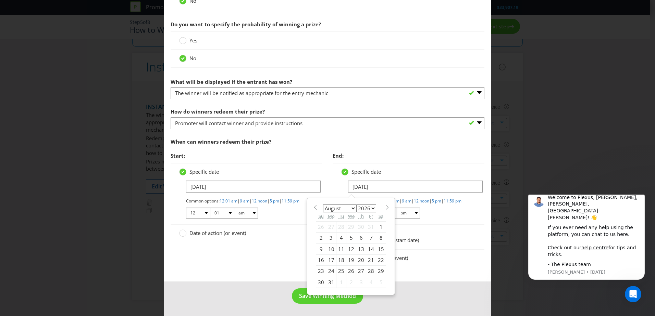
click at [318, 266] on div "23" at bounding box center [321, 271] width 10 height 11
type input "[DATE]"
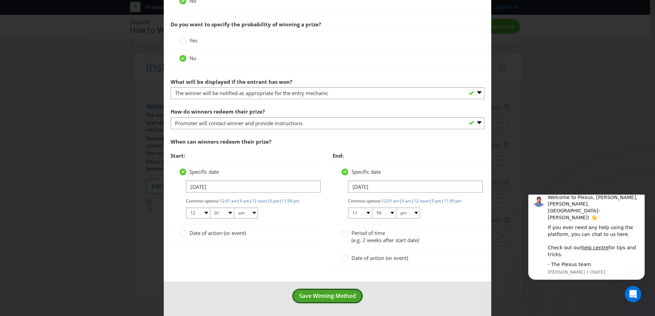
click at [341, 294] on span "Save Winning Method" at bounding box center [327, 296] width 57 height 8
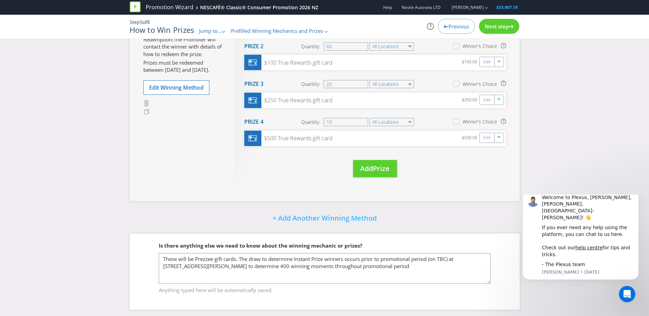
scroll to position [146, 0]
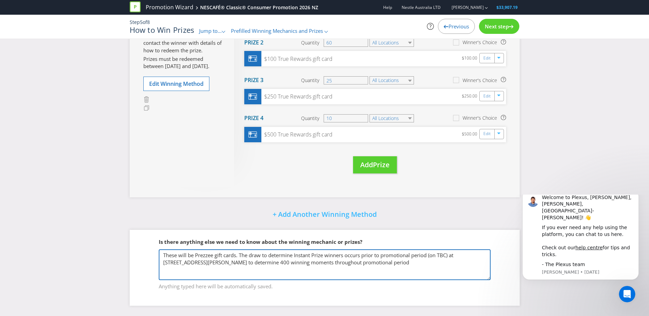
drag, startPoint x: 303, startPoint y: 262, endPoint x: 296, endPoint y: 263, distance: 7.5
click at [296, 263] on textarea "These will be Prezzee gift cards. The draw to determine Instant Prize winners o…" at bounding box center [325, 265] width 332 height 31
drag, startPoint x: 215, startPoint y: 256, endPoint x: 196, endPoint y: 256, distance: 19.5
click at [196, 256] on textarea "These will be Prezzee gift cards. The draw to determine Instant Prize winners o…" at bounding box center [325, 265] width 332 height 31
type textarea "These will be True Rewards gift cards. The draw to determine Instant Prize winn…"
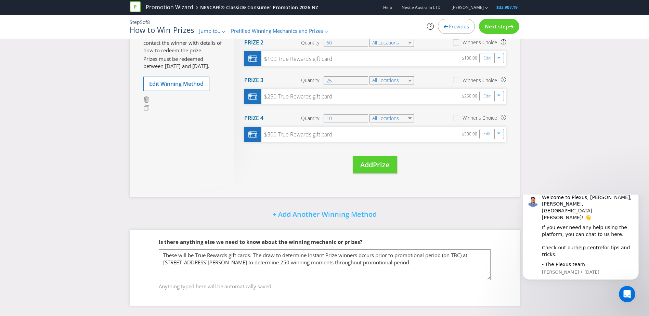
click at [368, 301] on div "Is there anything else we need to know about the winning mechanic or prizes? Th…" at bounding box center [325, 268] width 390 height 76
click at [633, 202] on div "Welcome to Plexus, [PERSON_NAME],[PERSON_NAME],[GEOGRAPHIC_DATA]-[PERSON_NAME]!…" at bounding box center [581, 237] width 126 height 86
click at [635, 197] on button "Dismiss notification" at bounding box center [637, 192] width 9 height 9
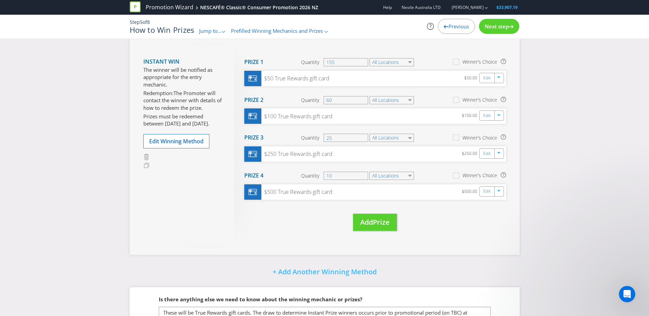
scroll to position [0, 0]
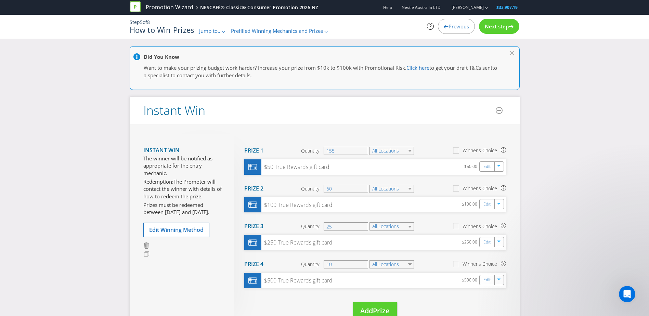
click at [490, 23] on span "Next step" at bounding box center [497, 26] width 24 height 7
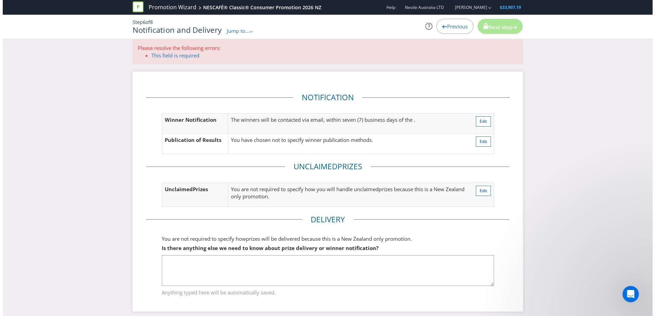
scroll to position [13, 0]
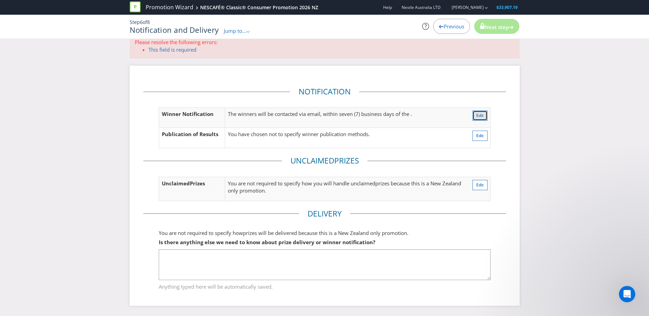
click at [478, 117] on span "Edit" at bounding box center [481, 116] width 8 height 6
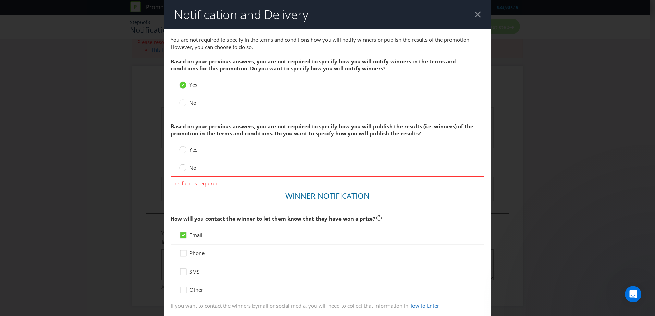
click at [179, 170] on icon at bounding box center [182, 167] width 7 height 7
click at [0, 0] on input "No" at bounding box center [0, 0] width 0 height 0
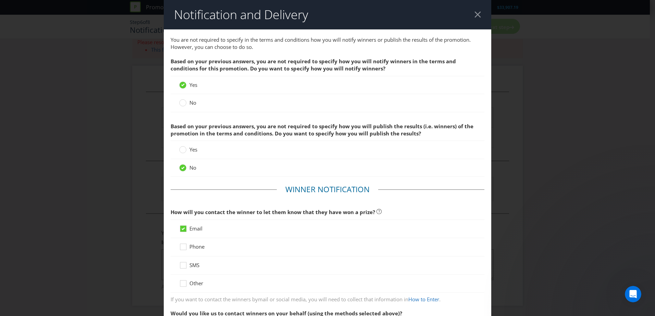
scroll to position [210, 0]
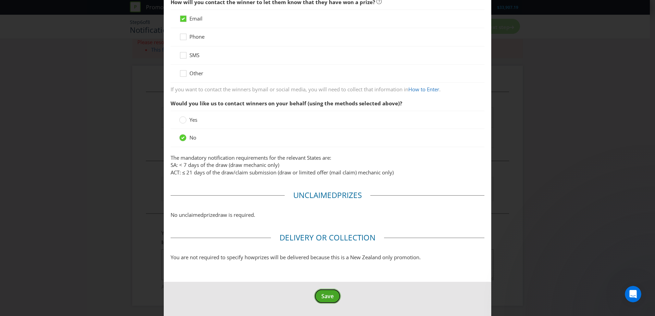
click at [327, 298] on span "Save" at bounding box center [327, 297] width 12 height 8
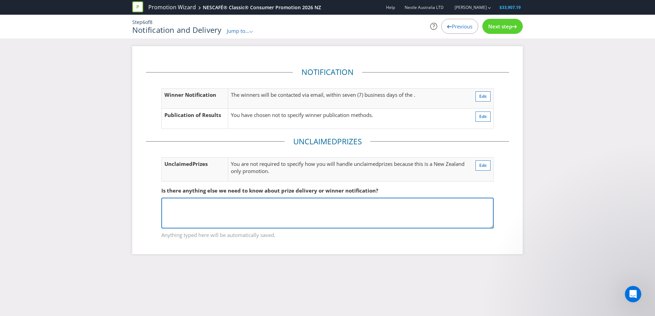
click at [296, 208] on textarea at bounding box center [327, 213] width 332 height 31
click at [314, 200] on textarea at bounding box center [327, 213] width 332 height 31
click at [320, 209] on textarea "Once winners are verified for proof of purchase" at bounding box center [327, 213] width 332 height 31
type textarea "O"
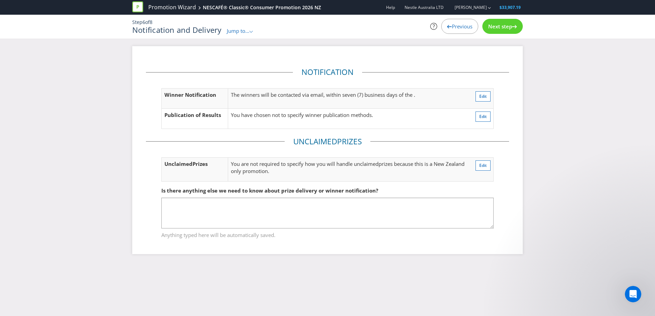
click at [510, 29] on span "Next step" at bounding box center [500, 26] width 24 height 7
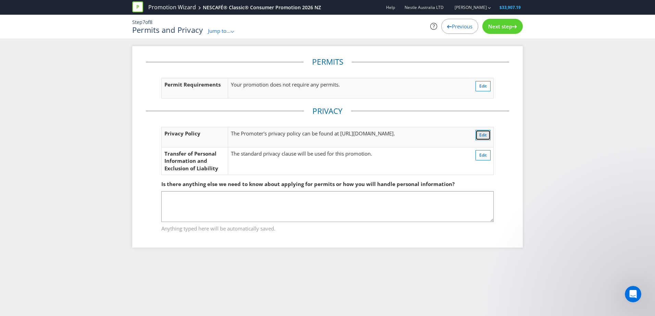
click at [478, 134] on button "Edit" at bounding box center [482, 135] width 15 height 10
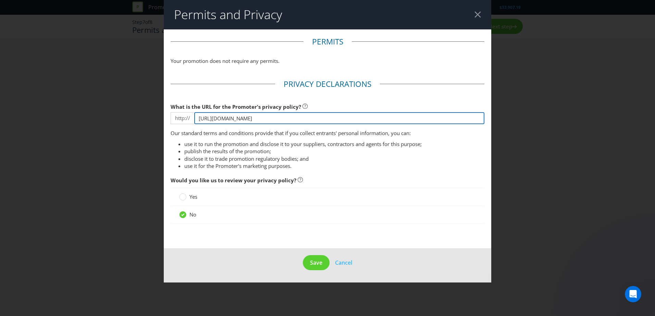
click at [263, 117] on input "[URL][DOMAIN_NAME]" at bounding box center [339, 118] width 290 height 12
drag, startPoint x: 343, startPoint y: 122, endPoint x: 75, endPoint y: 119, distance: 268.4
click at [75, 119] on div "Permits and Privacy Permits Your promotion does not require any permits. Privac…" at bounding box center [327, 158] width 655 height 316
type input "[URL][DOMAIN_NAME]"
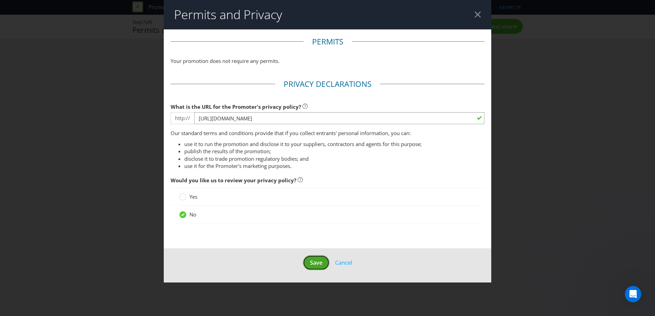
click at [320, 264] on span "Save" at bounding box center [316, 263] width 12 height 8
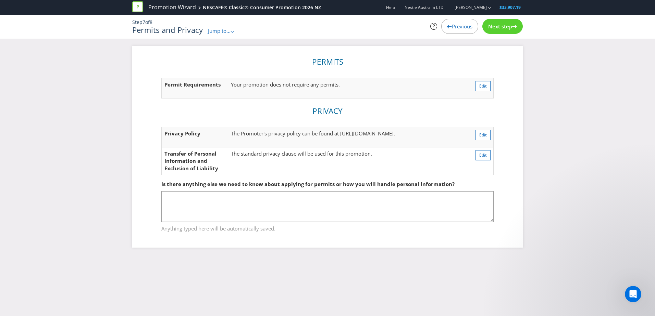
click at [494, 31] on div "Next step" at bounding box center [502, 26] width 40 height 15
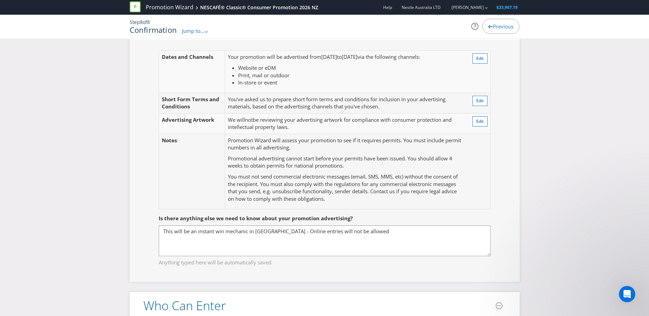
scroll to position [240, 0]
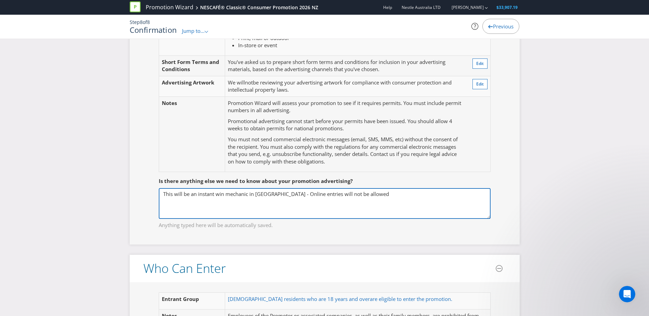
click at [361, 200] on textarea "This will be an instant win mechanic in [GEOGRAPHIC_DATA] - Online entries will…" at bounding box center [325, 203] width 332 height 31
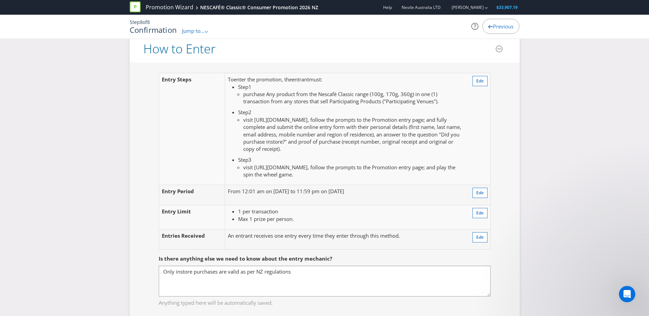
scroll to position [685, 0]
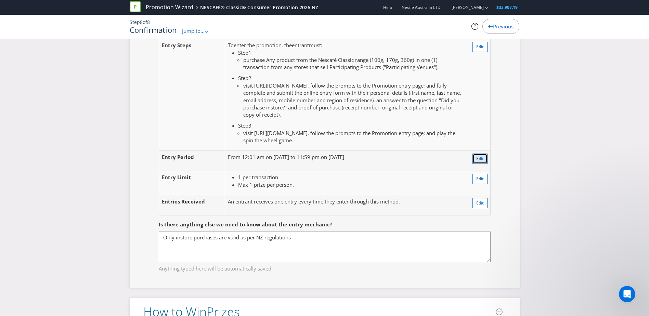
click at [481, 161] on span "Edit" at bounding box center [481, 159] width 8 height 6
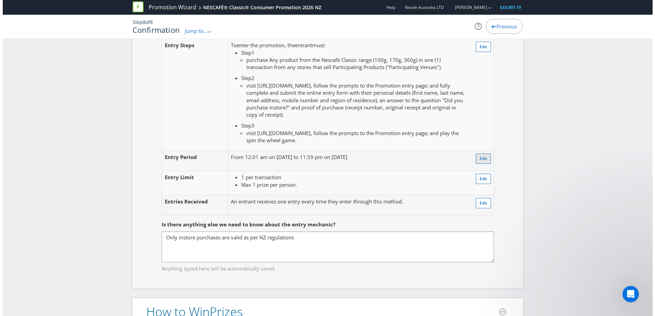
scroll to position [190, 0]
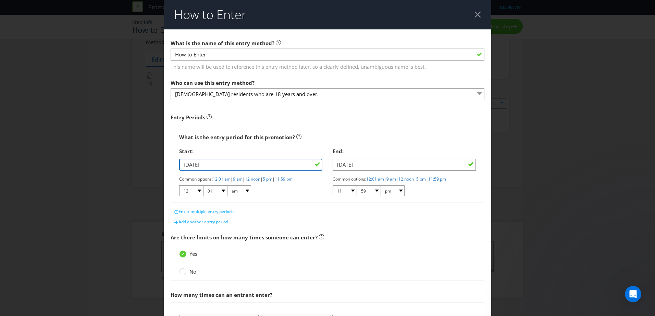
click at [225, 163] on input "[DATE]" at bounding box center [250, 165] width 143 height 12
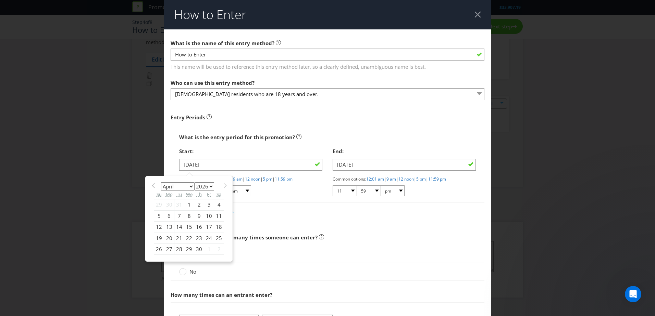
click at [222, 184] on span at bounding box center [224, 185] width 5 height 5
select select "4"
click at [169, 237] on div "18" at bounding box center [169, 238] width 10 height 11
type input "[DATE]"
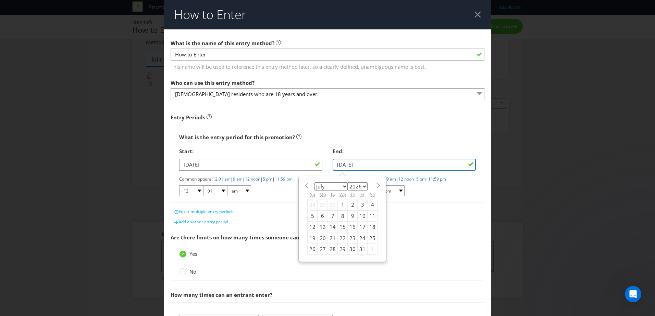
click at [367, 162] on input "[DATE]" at bounding box center [403, 165] width 143 height 12
click at [376, 185] on span at bounding box center [378, 185] width 5 height 5
select select "7"
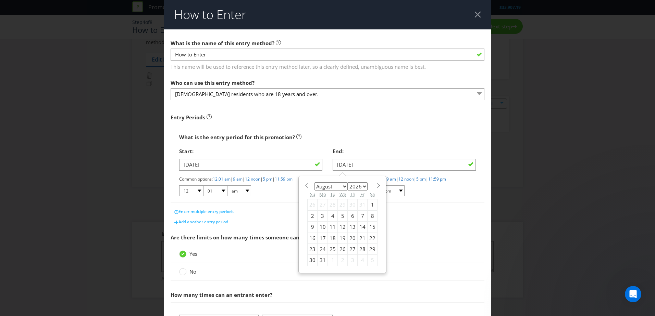
click at [312, 248] on div "23" at bounding box center [312, 249] width 10 height 11
type input "[DATE]"
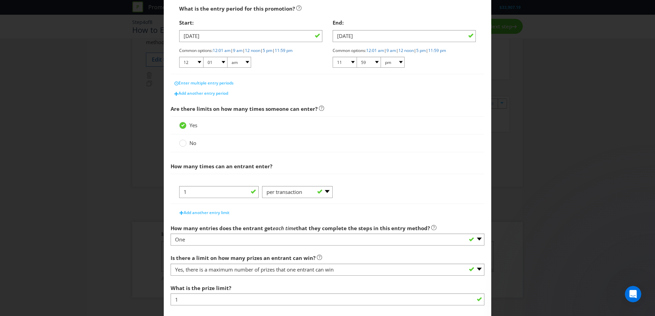
scroll to position [137, 0]
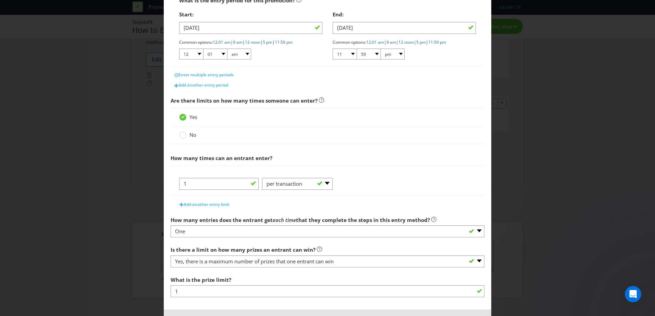
click at [287, 161] on span "How many times can an entrant enter?" at bounding box center [327, 158] width 314 height 14
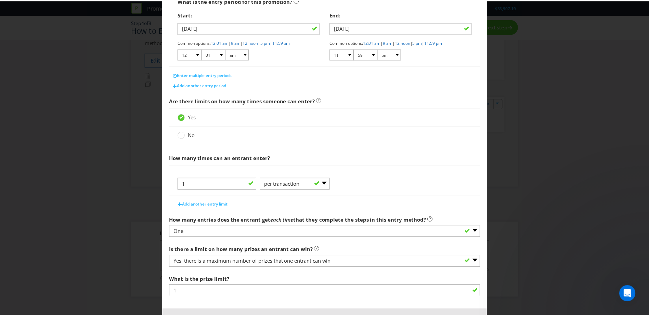
scroll to position [165, 0]
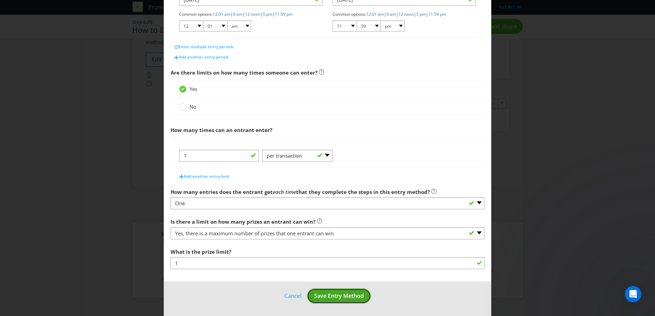
click at [338, 297] on span "Save Entry Method" at bounding box center [339, 296] width 50 height 8
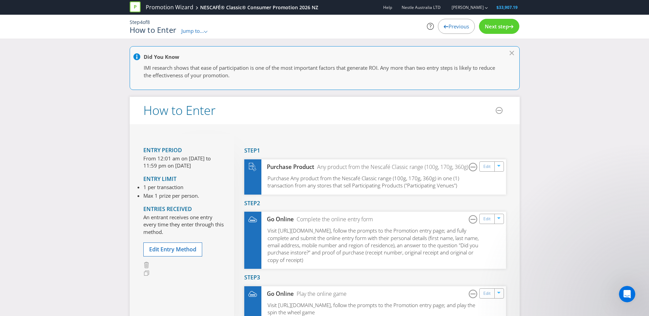
click at [502, 22] on div "Next step" at bounding box center [499, 26] width 40 height 15
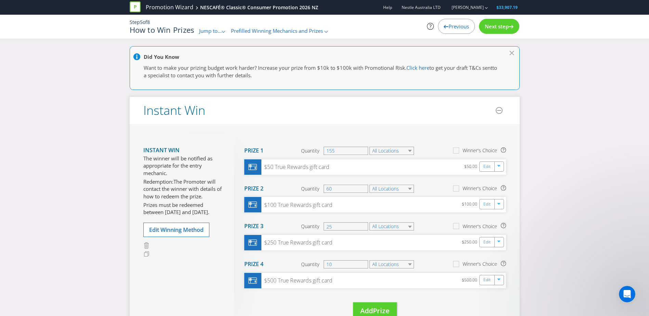
click at [485, 24] on span "Next step" at bounding box center [497, 26] width 24 height 7
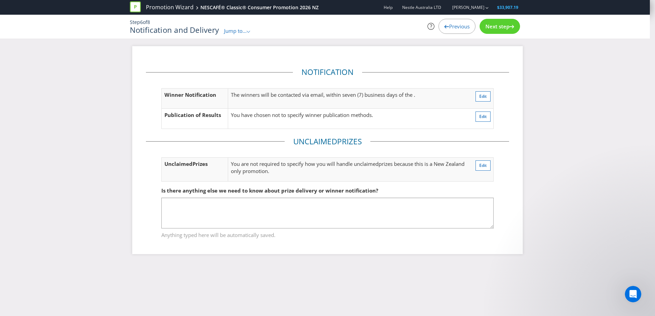
click at [491, 26] on span "Next step" at bounding box center [497, 26] width 24 height 7
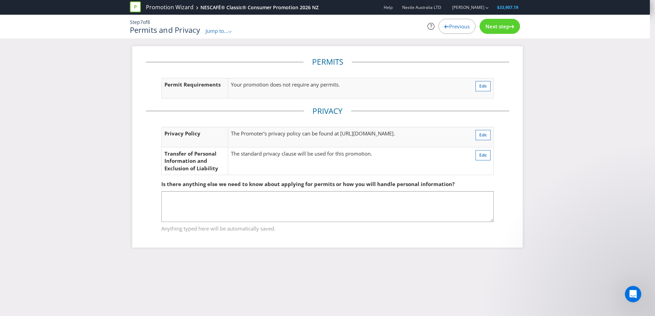
click at [491, 26] on span "Next step" at bounding box center [497, 26] width 24 height 7
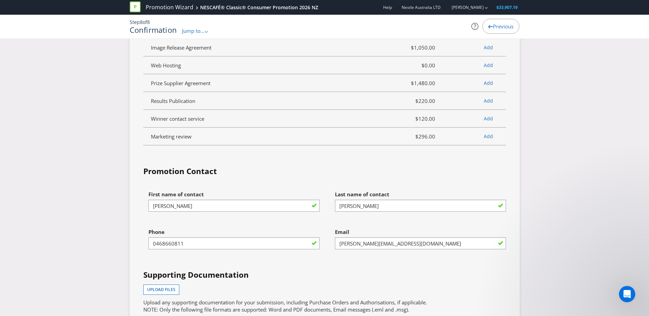
scroll to position [1986, 0]
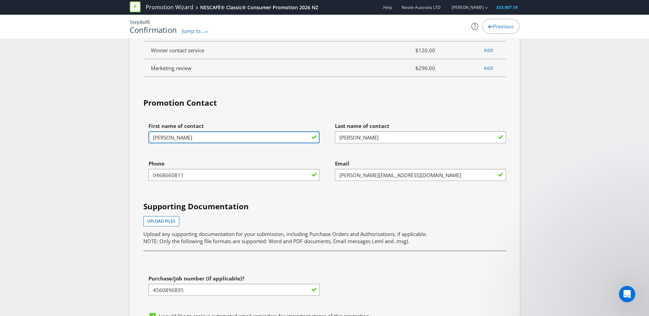
drag, startPoint x: 226, startPoint y: 140, endPoint x: 31, endPoint y: 124, distance: 195.1
type input "Bejen"
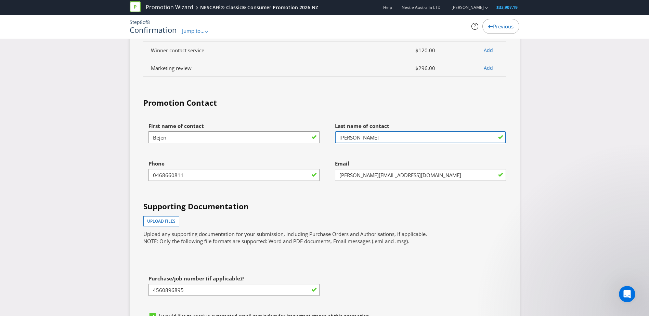
drag, startPoint x: 399, startPoint y: 139, endPoint x: 319, endPoint y: 143, distance: 79.9
click at [319, 143] on div "First name of contact [PERSON_NAME] Last name of contact [PERSON_NAME] Phone [P…" at bounding box center [324, 214] width 373 height 190
type input "[PERSON_NAME]"
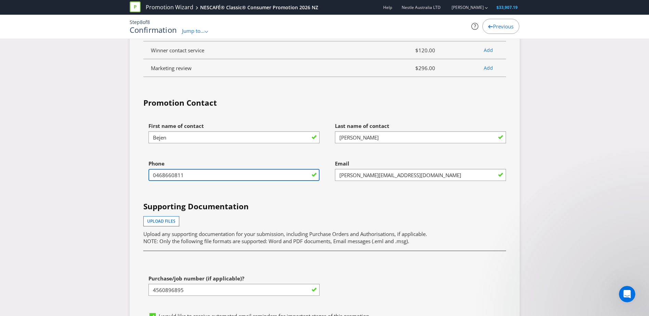
drag, startPoint x: 153, startPoint y: 178, endPoint x: -57, endPoint y: 167, distance: 210.1
type input "[PHONE_NUMBER]"
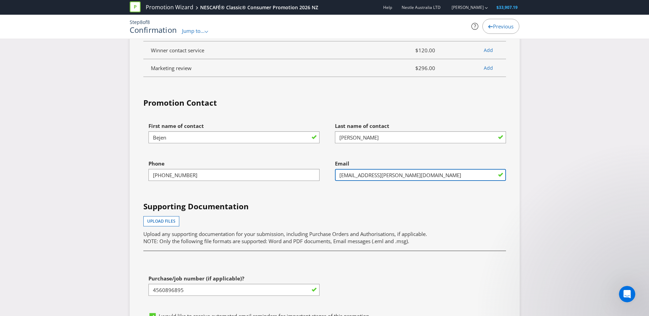
type input "[EMAIL_ADDRESS][PERSON_NAME][DOMAIN_NAME]"
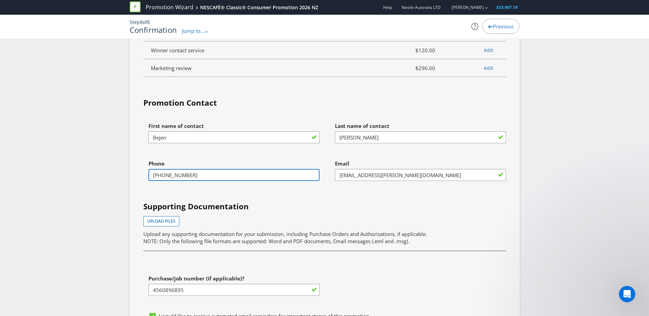
drag, startPoint x: 201, startPoint y: 177, endPoint x: 168, endPoint y: 176, distance: 33.6
click at [168, 176] on input "[PHONE_NUMBER]" at bounding box center [234, 175] width 171 height 12
click at [175, 181] on div at bounding box center [234, 181] width 171 height 1
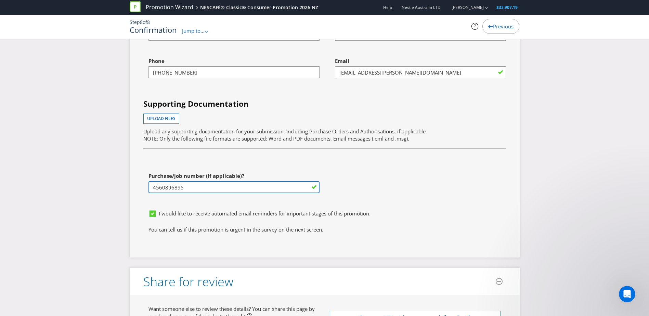
click at [201, 188] on input "4560896895" at bounding box center [234, 187] width 171 height 12
click at [212, 165] on div "First name of contact [PERSON_NAME] Last name of contact [PERSON_NAME] Phone [P…" at bounding box center [324, 111] width 373 height 190
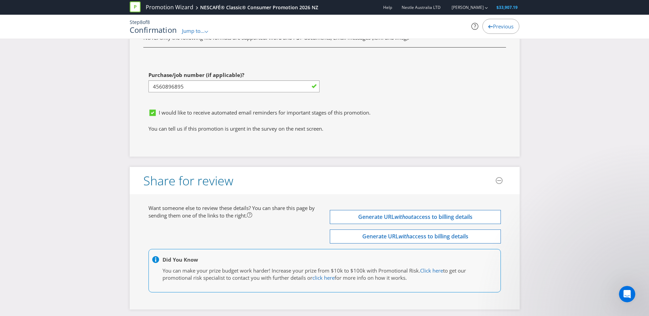
scroll to position [2219, 0]
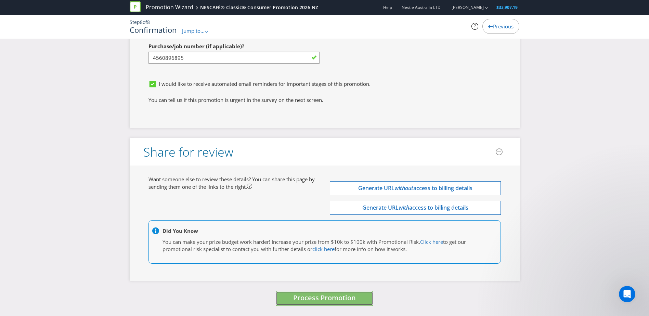
click at [335, 301] on span "Process Promotion" at bounding box center [324, 297] width 63 height 9
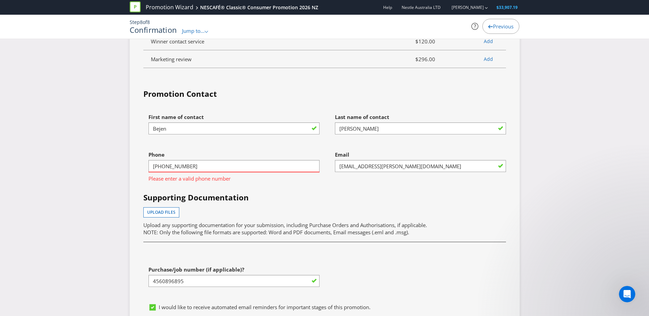
scroll to position [2075, 0]
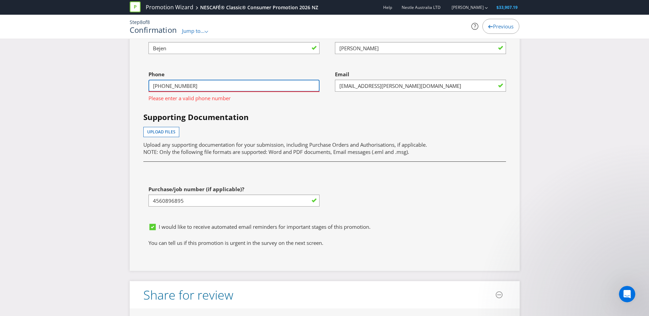
click at [210, 88] on input "[PHONE_NUMBER]" at bounding box center [234, 86] width 171 height 12
click at [154, 88] on input "[PHONE_NUMBER]" at bounding box center [234, 86] width 171 height 12
click at [294, 135] on div "Upload files Upload any supporting documentation for your submission, including…" at bounding box center [324, 141] width 363 height 29
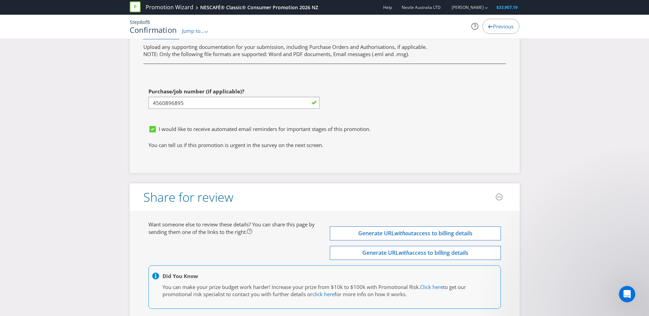
scroll to position [2219, 0]
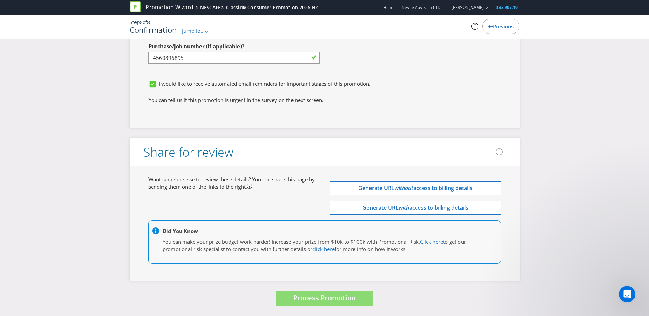
click at [327, 298] on span "Process Promotion" at bounding box center [324, 297] width 63 height 9
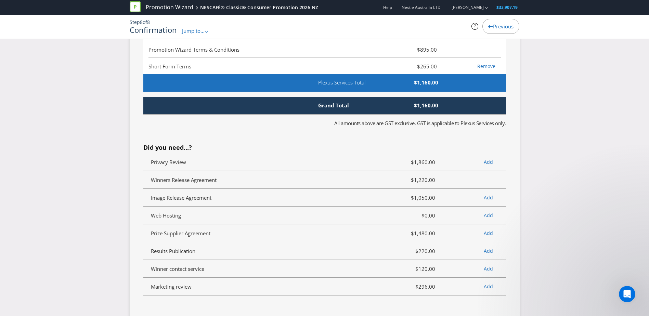
scroll to position [2041, 0]
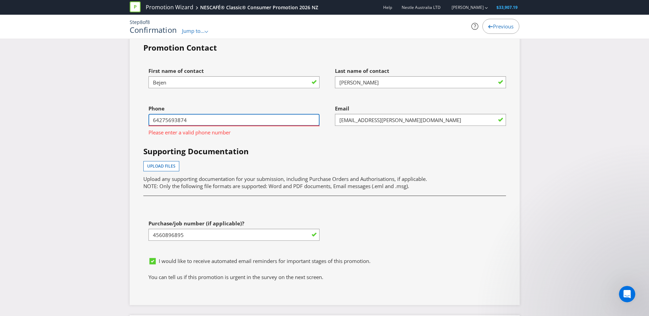
click at [220, 116] on input "64275693874" at bounding box center [234, 120] width 171 height 12
click at [159, 121] on input "64275693874" at bounding box center [234, 120] width 171 height 12
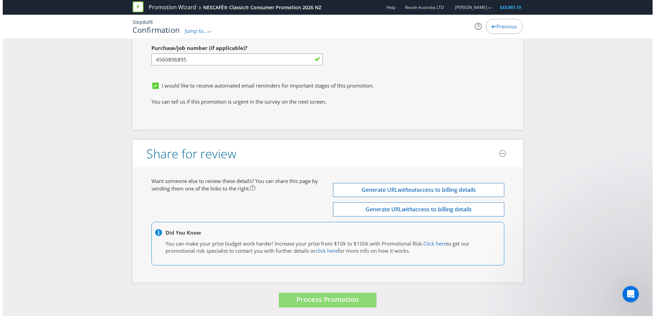
scroll to position [2219, 0]
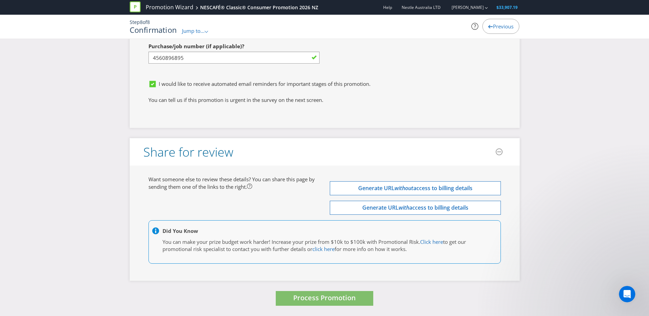
type input "0275693874"
click at [337, 304] on button "Process Promotion" at bounding box center [325, 298] width 98 height 15
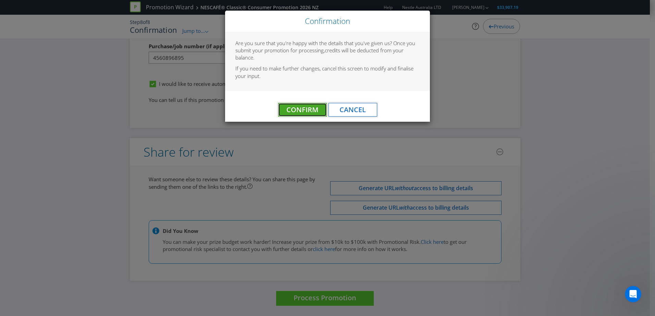
click at [302, 113] on span "Confirm" at bounding box center [302, 109] width 32 height 9
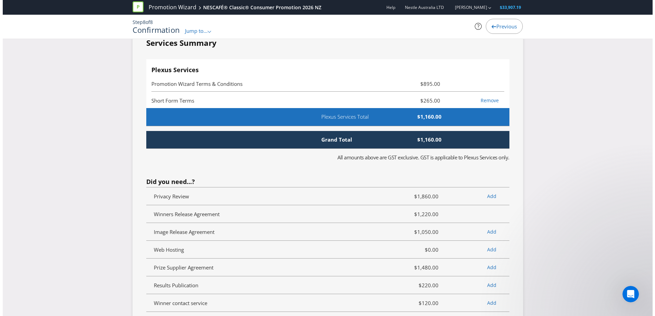
scroll to position [0, 0]
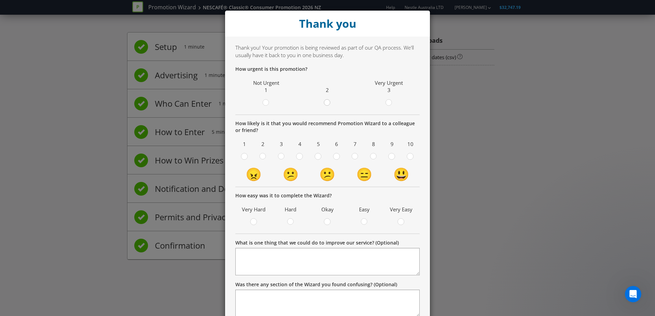
click at [326, 101] on div at bounding box center [327, 100] width 3 height 3
click at [0, 0] on input "radio" at bounding box center [0, 0] width 0 height 0
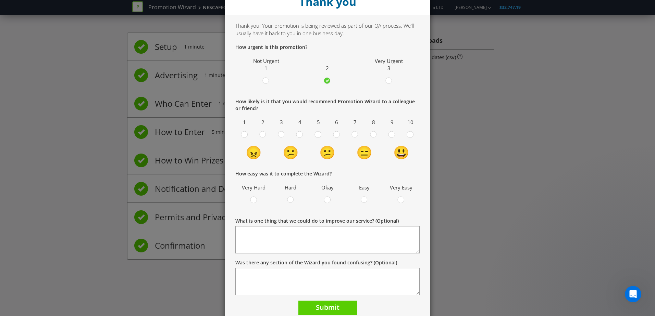
scroll to position [34, 0]
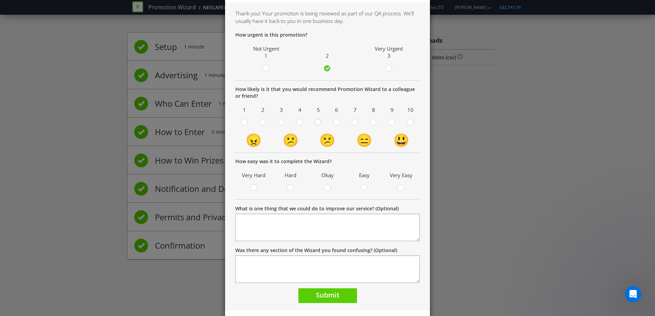
click at [315, 121] on circle at bounding box center [318, 122] width 6 height 6
click at [0, 0] on input "radio" at bounding box center [0, 0] width 0 height 0
click at [326, 186] on div at bounding box center [327, 185] width 3 height 3
click at [0, 0] on input "radio" at bounding box center [0, 0] width 0 height 0
drag, startPoint x: 376, startPoint y: 190, endPoint x: 367, endPoint y: 190, distance: 9.6
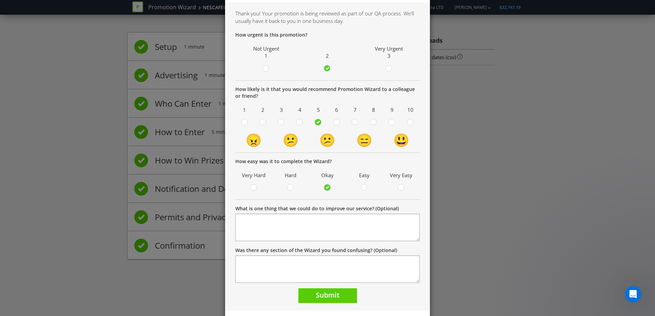
click at [374, 190] on div at bounding box center [364, 188] width 30 height 9
click at [369, 190] on span at bounding box center [369, 189] width 1 height 7
click at [0, 0] on input "radio" at bounding box center [0, 0] width 0 height 0
click at [346, 133] on td "😑" at bounding box center [364, 140] width 37 height 18
click at [358, 124] on span at bounding box center [358, 124] width 1 height 7
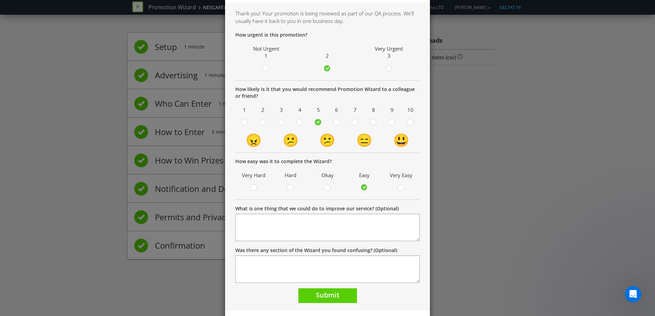
click at [0, 0] on input "radio" at bounding box center [0, 0] width 0 height 0
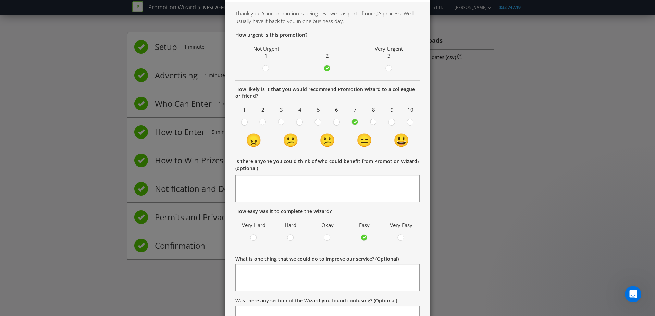
click at [371, 119] on div at bounding box center [372, 119] width 3 height 3
click at [0, 0] on input "radio" at bounding box center [0, 0] width 0 height 0
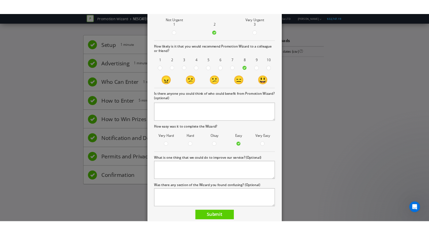
scroll to position [100, 0]
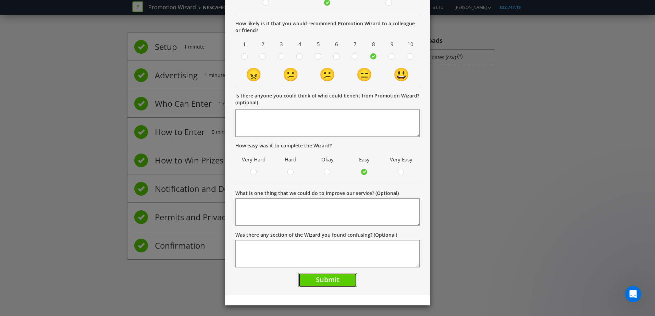
click at [334, 280] on span "Submit" at bounding box center [328, 279] width 24 height 9
